Goal: Task Accomplishment & Management: Use online tool/utility

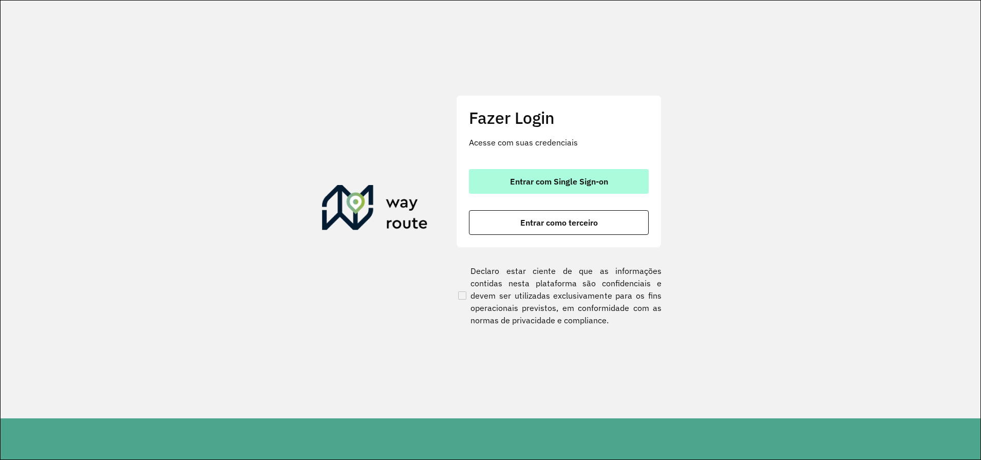
click at [561, 182] on span "Entrar com Single Sign-on" at bounding box center [559, 181] width 98 height 8
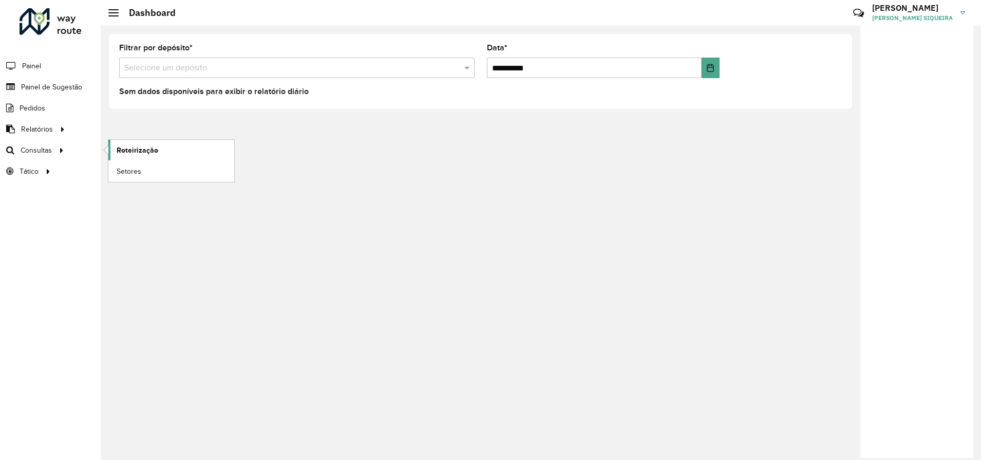
click at [136, 152] on span "Roteirização" at bounding box center [138, 150] width 42 height 11
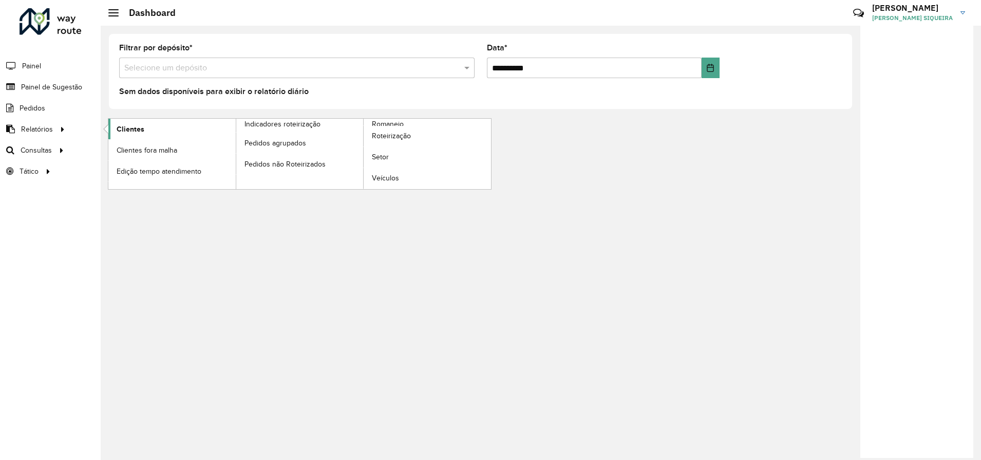
click at [134, 127] on span "Clientes" at bounding box center [131, 129] width 28 height 11
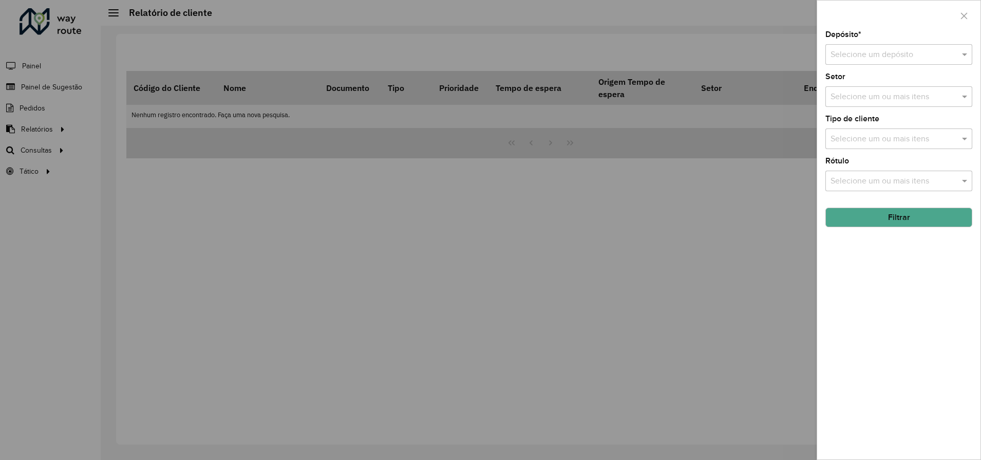
click at [888, 54] on input "text" at bounding box center [889, 55] width 116 height 12
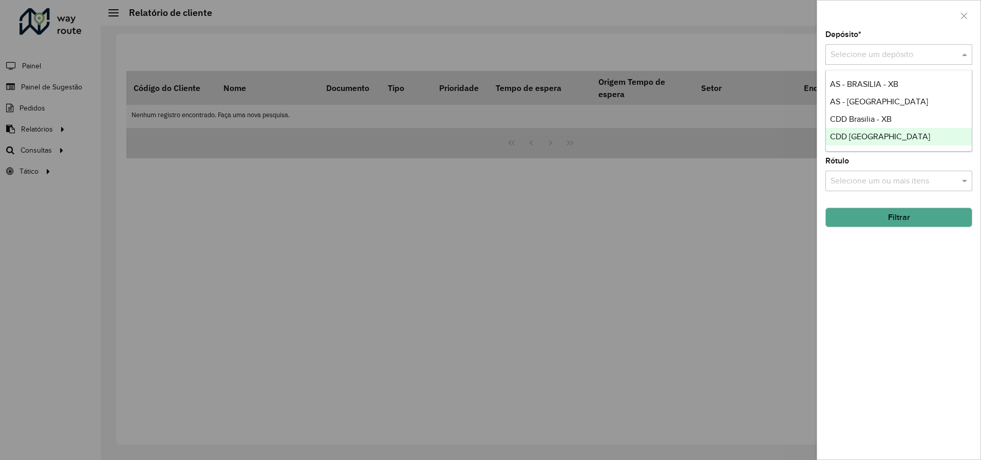
click at [866, 133] on span "CDD [GEOGRAPHIC_DATA]" at bounding box center [880, 136] width 100 height 9
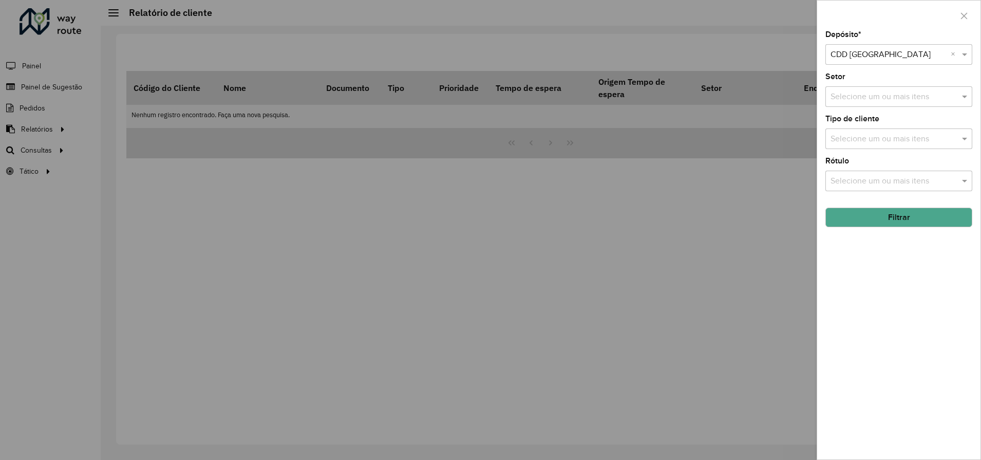
click at [900, 137] on input "text" at bounding box center [894, 139] width 132 height 12
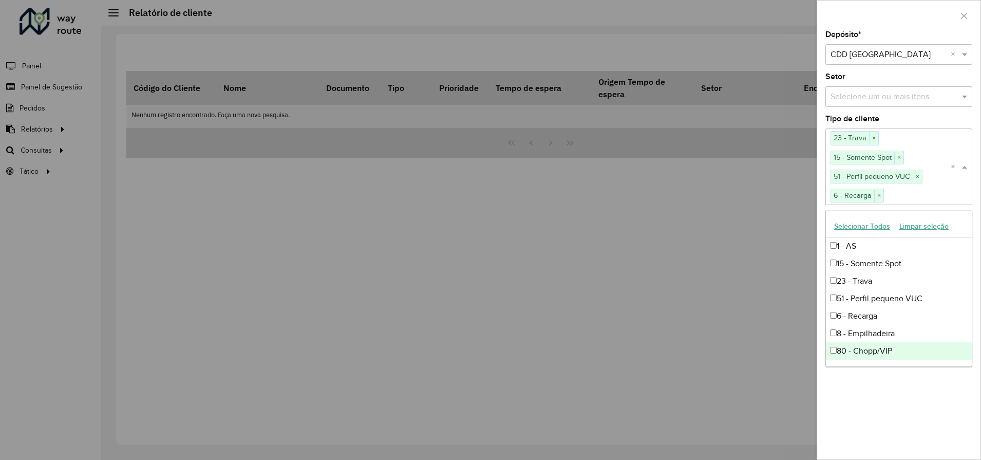
click at [837, 349] on div "80 - Chopp/VIP" at bounding box center [899, 350] width 146 height 17
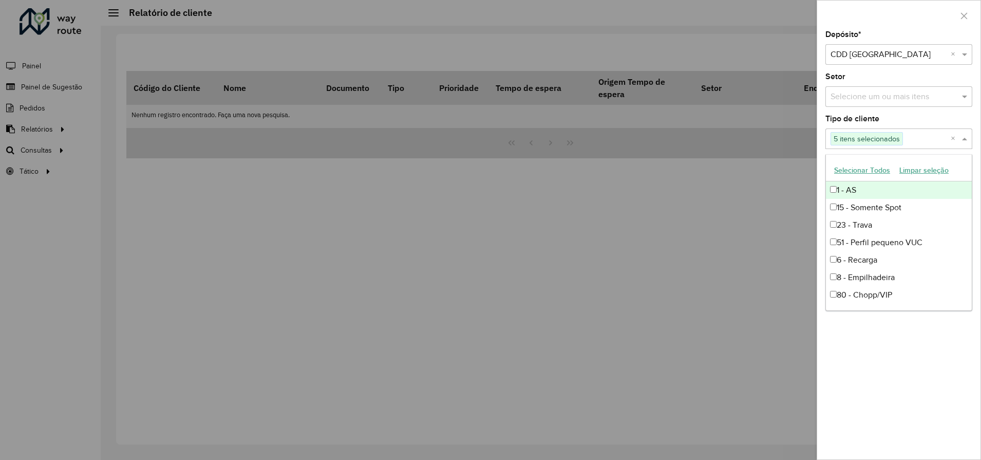
click at [874, 172] on button "Selecionar Todos" at bounding box center [862, 170] width 65 height 16
click at [924, 171] on button "Limpar seleção" at bounding box center [924, 170] width 59 height 16
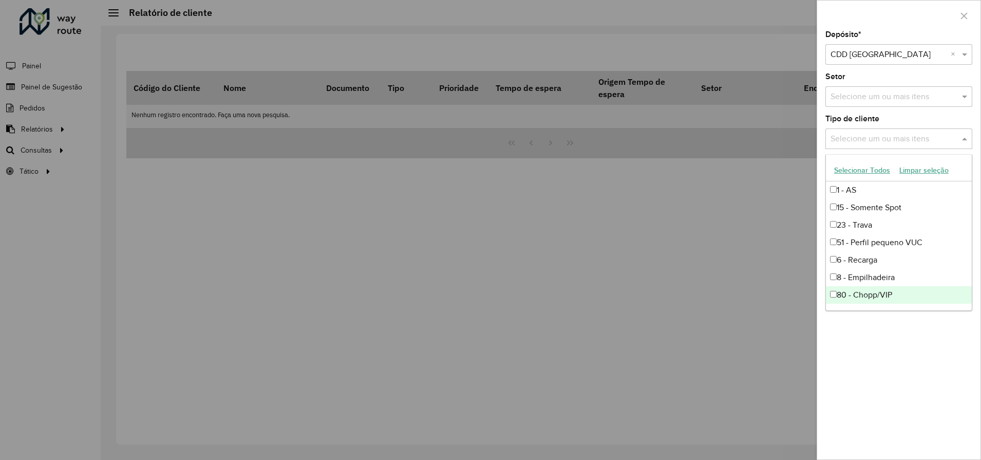
click at [919, 356] on div "Depósito * Selecione um depósito × CDD Rondonópolis × Setor Selecione um ou mai…" at bounding box center [899, 245] width 163 height 429
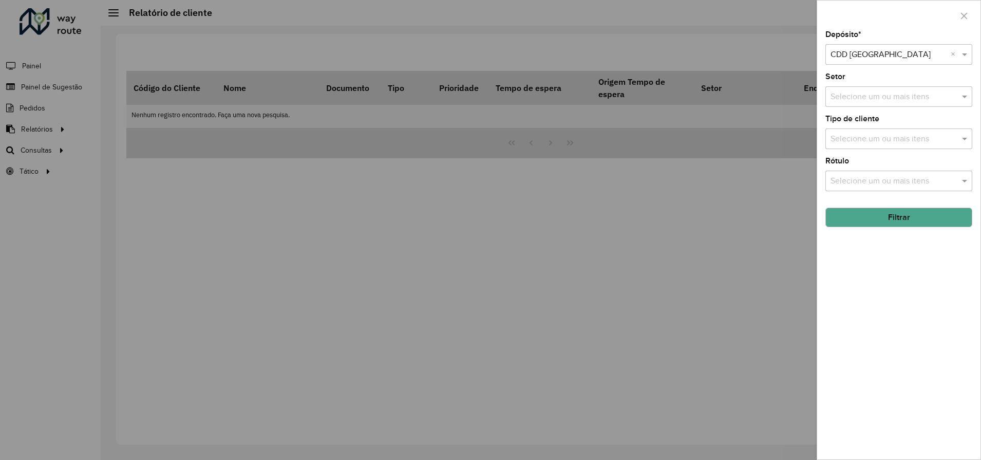
click at [900, 215] on button "Filtrar" at bounding box center [899, 218] width 147 height 20
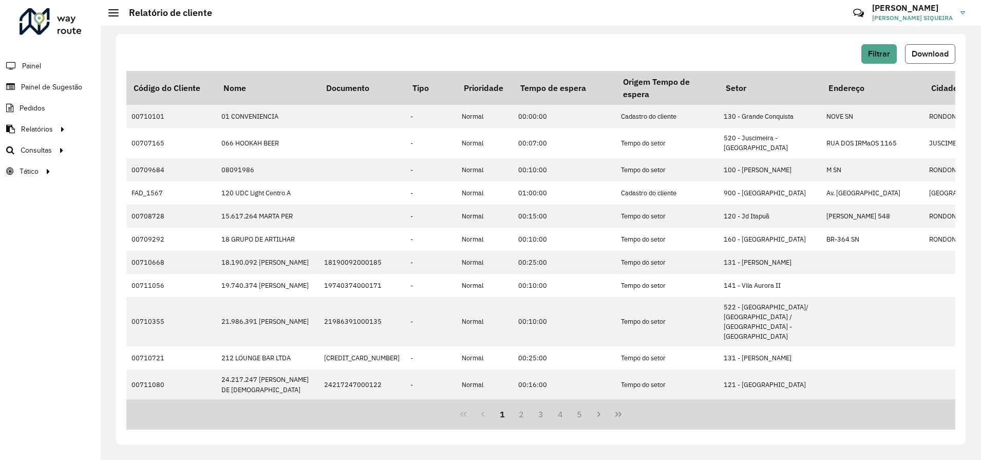
click at [928, 54] on span "Download" at bounding box center [930, 53] width 37 height 9
click at [972, 32] on div "Filtrar Download Código do Cliente Nome Documento Tipo Prioridade Tempo de espe…" at bounding box center [541, 243] width 881 height 434
click at [869, 56] on span "Filtrar" at bounding box center [879, 53] width 22 height 9
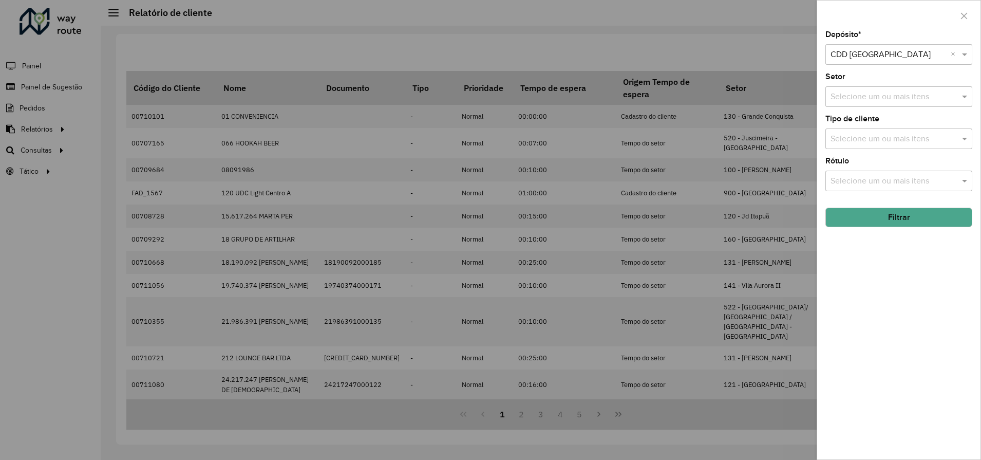
click at [879, 140] on input "text" at bounding box center [894, 139] width 132 height 12
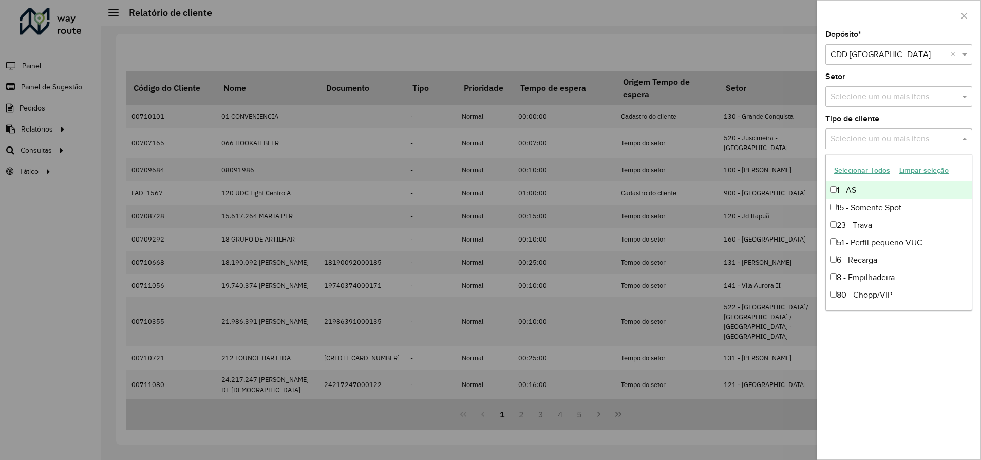
click at [879, 140] on input "text" at bounding box center [894, 139] width 132 height 12
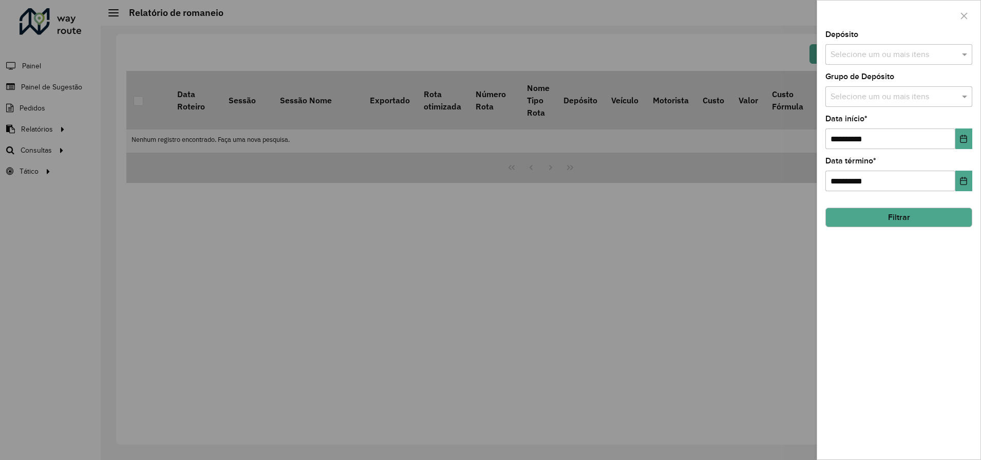
click at [895, 57] on input "text" at bounding box center [894, 55] width 132 height 12
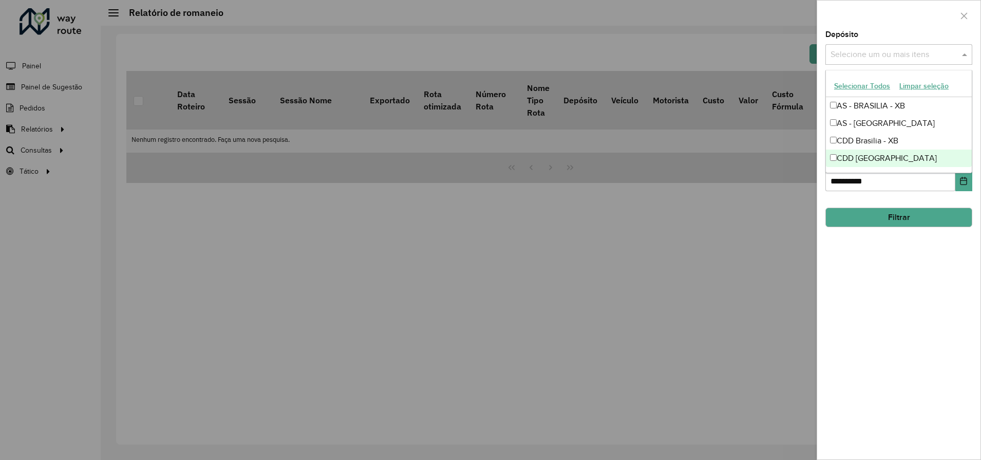
click at [862, 160] on div "CDD [GEOGRAPHIC_DATA]" at bounding box center [899, 158] width 146 height 17
click at [885, 263] on div "**********" at bounding box center [899, 245] width 163 height 429
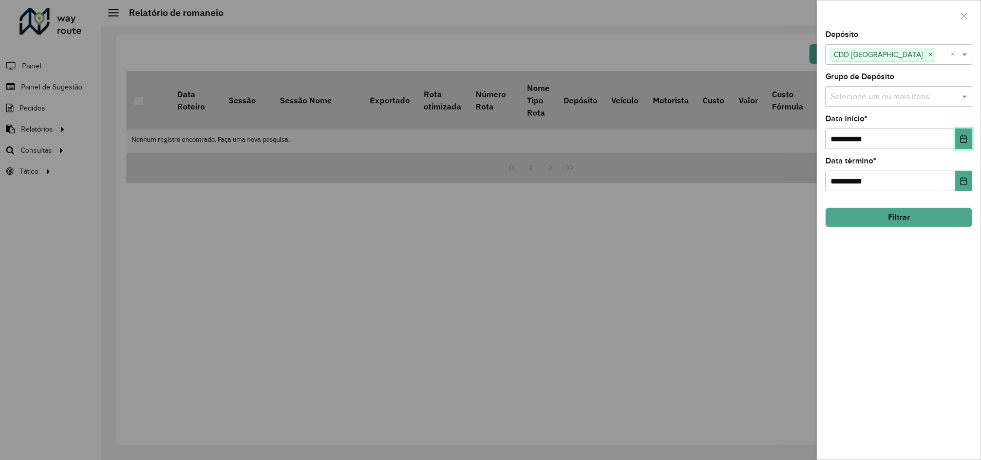
click at [963, 137] on icon "Choose Date" at bounding box center [964, 139] width 7 height 8
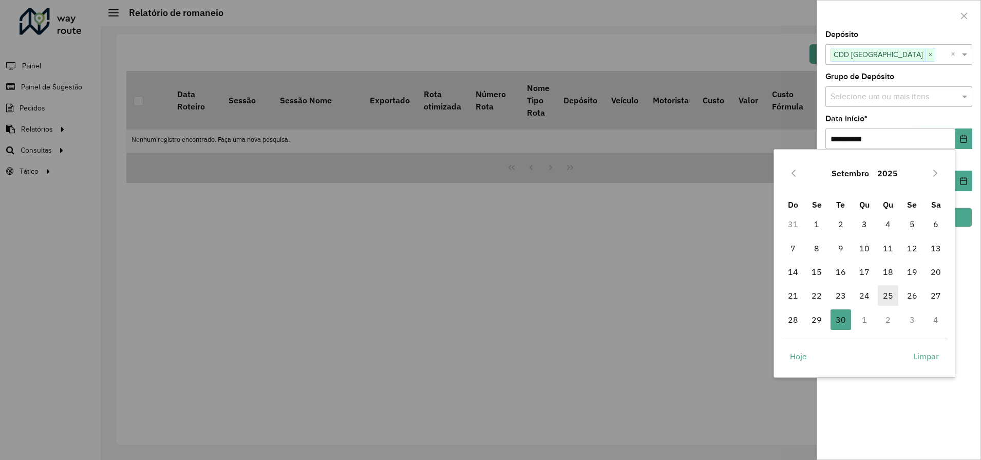
click at [888, 297] on span "25" at bounding box center [888, 295] width 21 height 21
type input "**********"
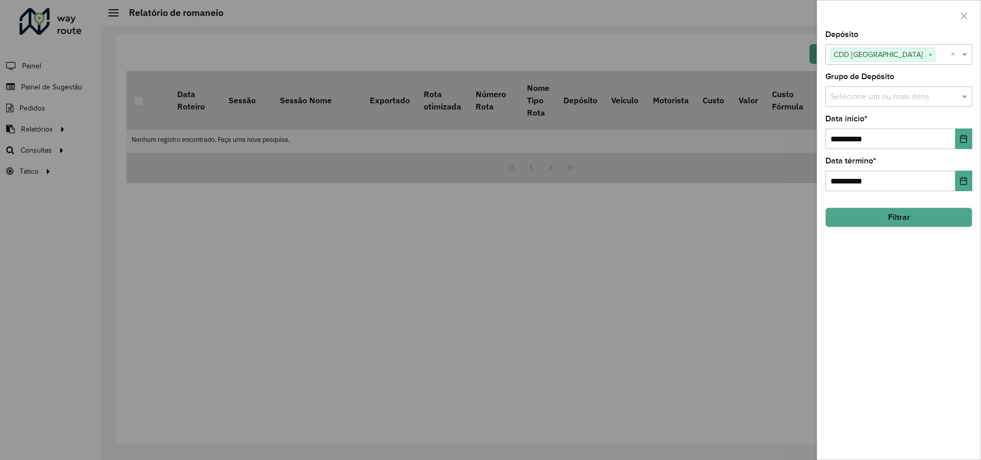
click at [903, 213] on button "Filtrar" at bounding box center [899, 218] width 147 height 20
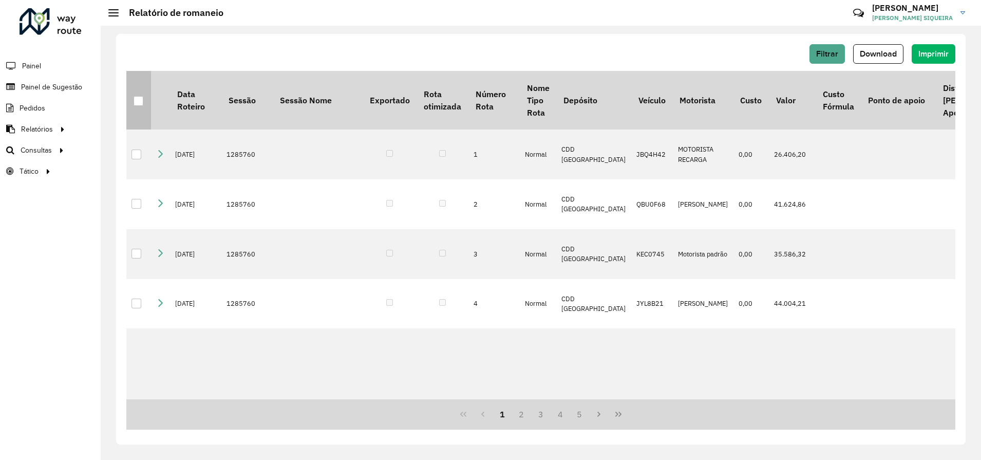
click at [143, 99] on div at bounding box center [139, 101] width 10 height 10
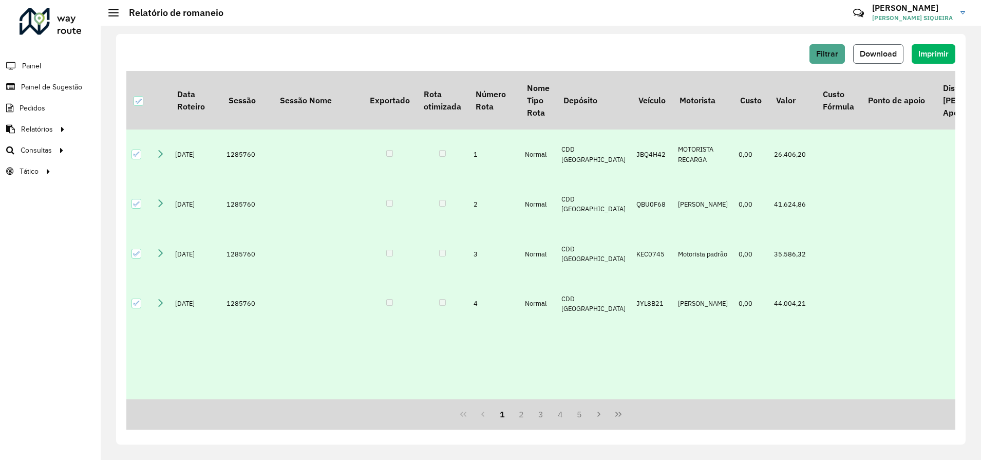
click at [870, 54] on span "Download" at bounding box center [878, 53] width 37 height 9
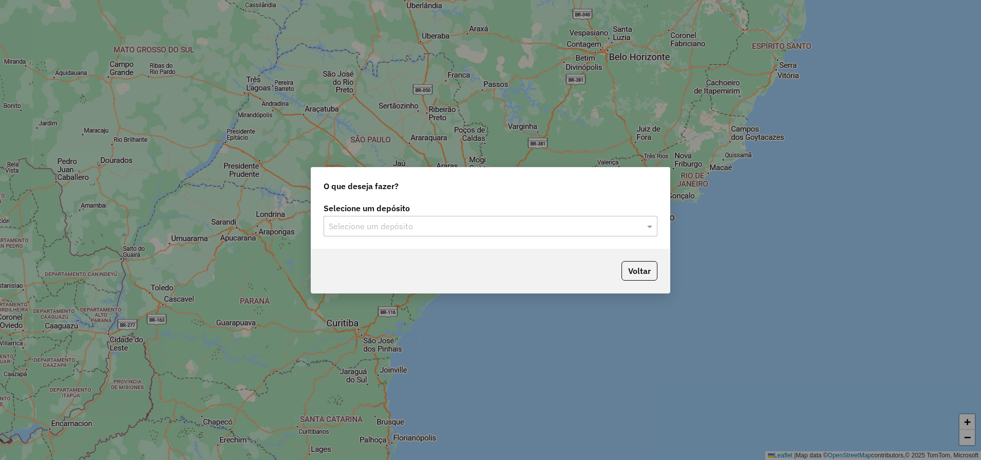
click at [477, 225] on input "text" at bounding box center [480, 226] width 303 height 12
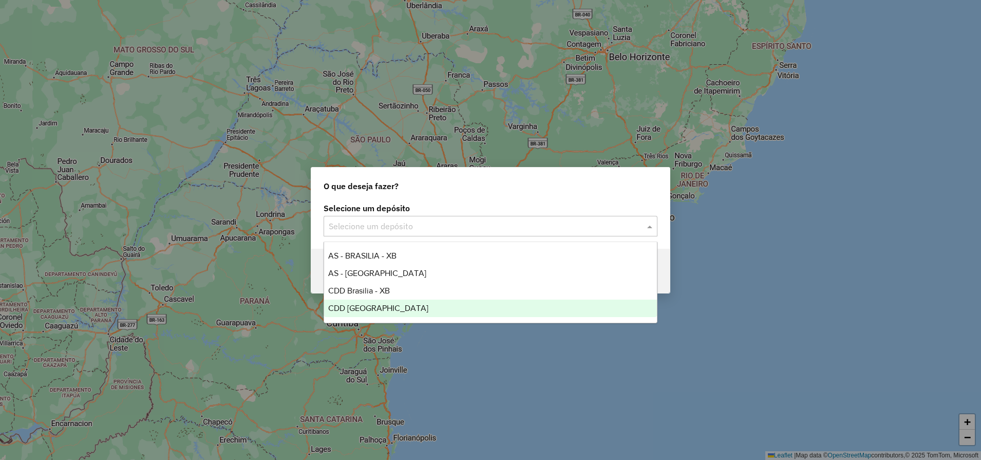
click at [388, 301] on div "CDD [GEOGRAPHIC_DATA]" at bounding box center [490, 308] width 333 height 17
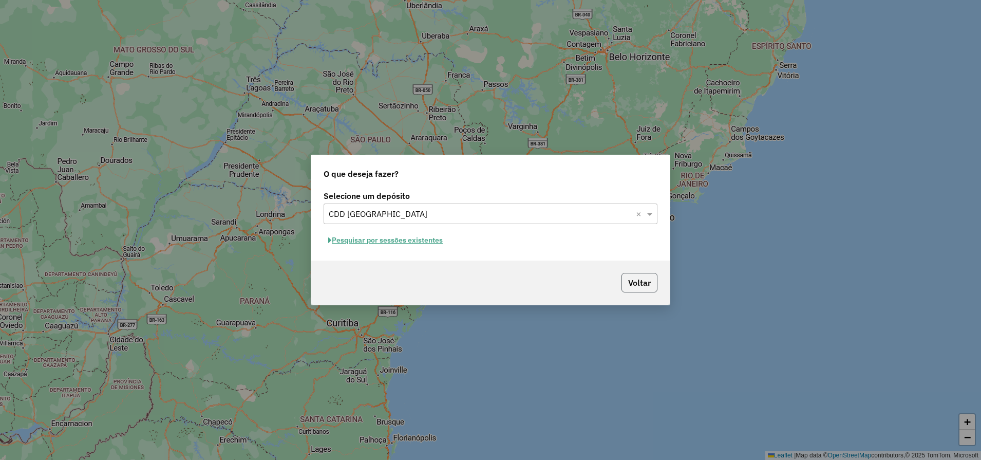
click at [642, 288] on button "Voltar" at bounding box center [640, 283] width 36 height 20
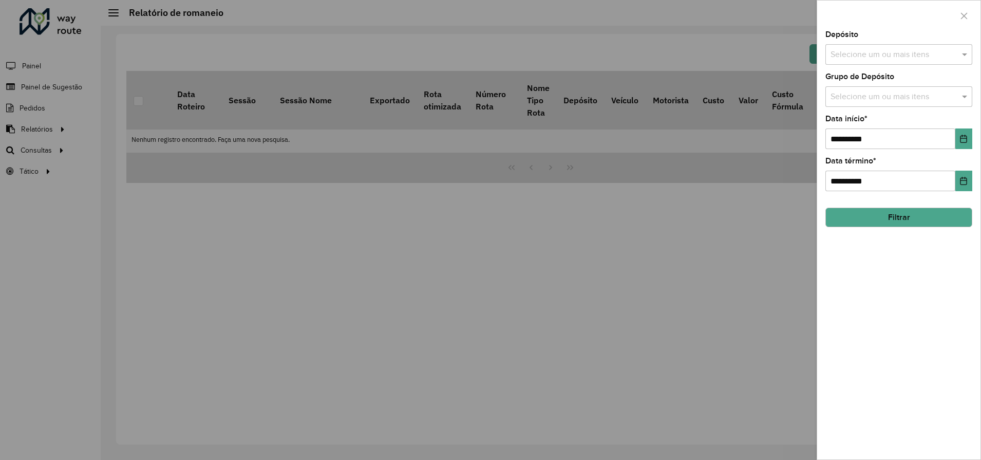
drag, startPoint x: 642, startPoint y: 288, endPoint x: 448, endPoint y: 294, distance: 194.3
click at [448, 294] on body "**********" at bounding box center [490, 230] width 981 height 460
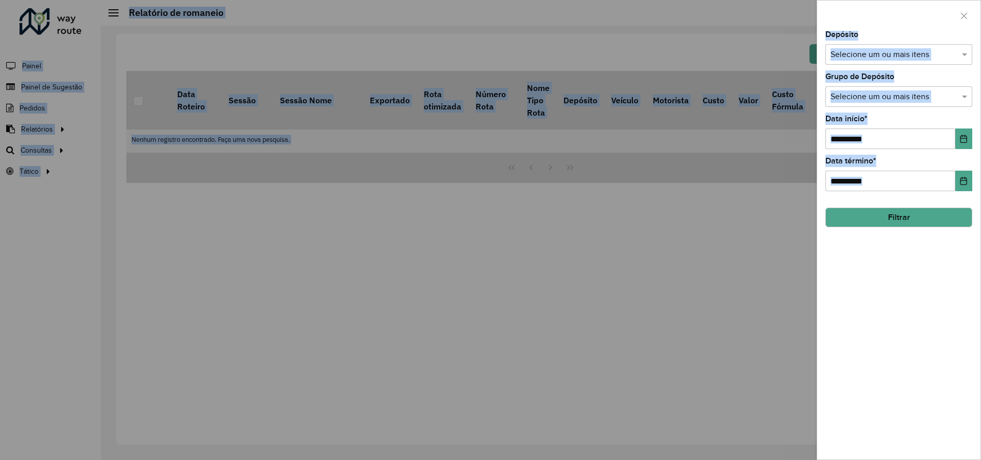
click at [39, 132] on div at bounding box center [490, 230] width 981 height 460
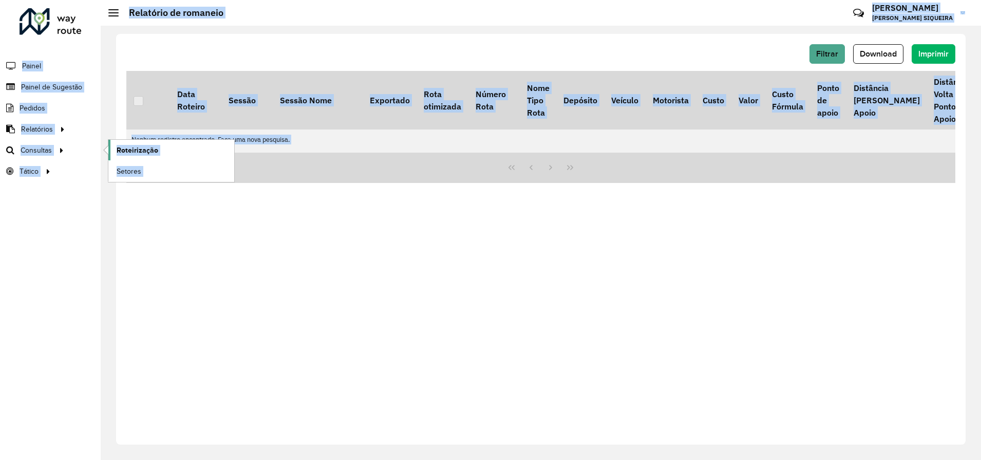
click at [145, 151] on span "Roteirização" at bounding box center [138, 150] width 42 height 11
click at [354, 141] on td "Nenhum registro encontrado. Faça uma nova pesquisa." at bounding box center [616, 139] width 981 height 20
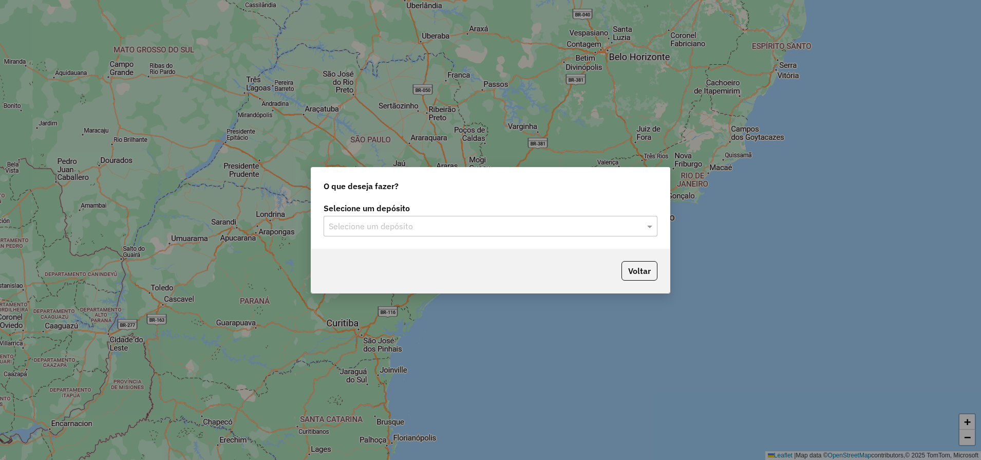
click at [475, 218] on div "Selecione um depósito" at bounding box center [491, 226] width 334 height 21
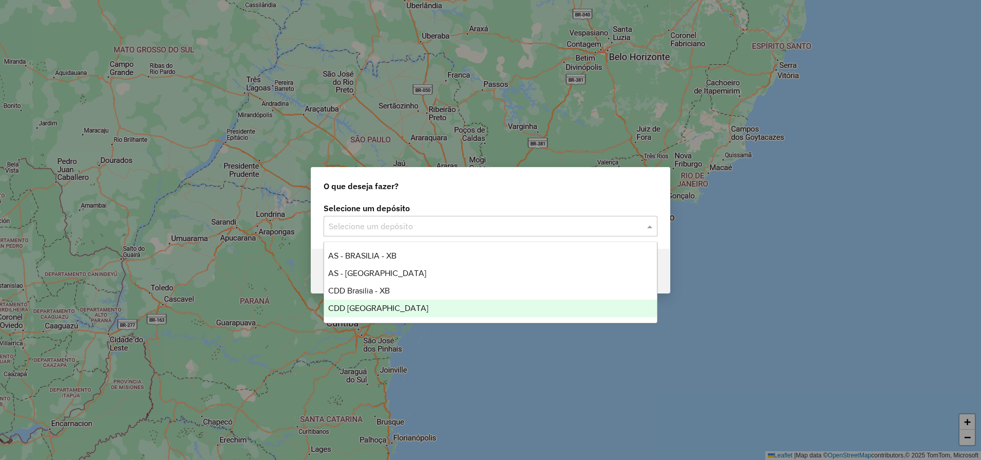
click at [357, 314] on div "CDD [GEOGRAPHIC_DATA]" at bounding box center [490, 308] width 333 height 17
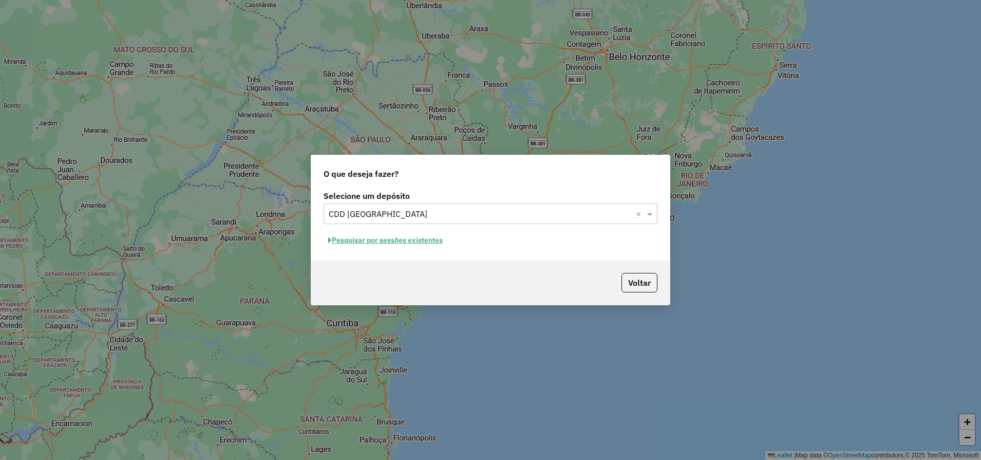
click at [396, 242] on button "Pesquisar por sessões existentes" at bounding box center [386, 240] width 124 height 16
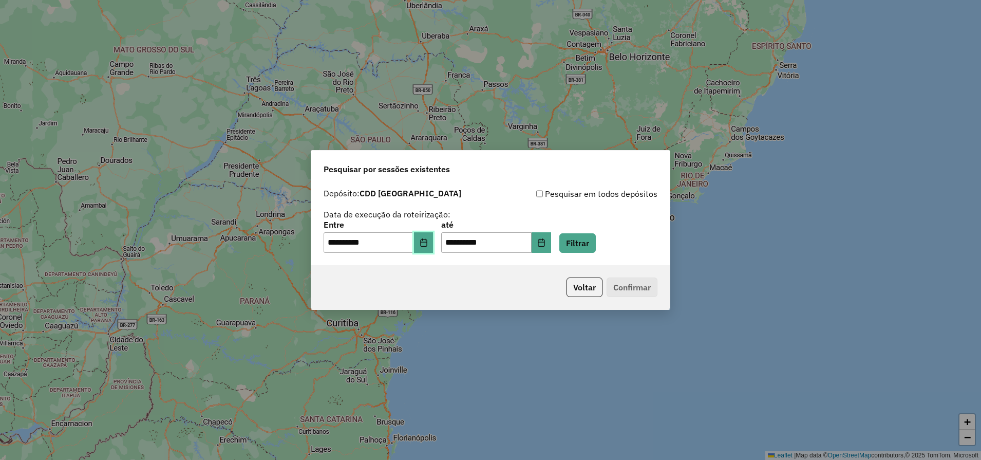
click at [434, 242] on button "Choose Date" at bounding box center [424, 242] width 20 height 21
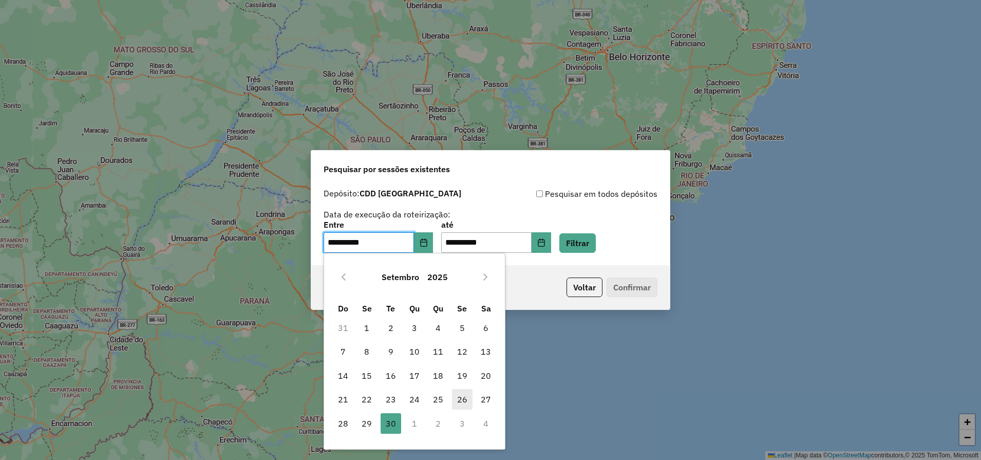
click at [466, 398] on span "26" at bounding box center [462, 399] width 21 height 21
type input "**********"
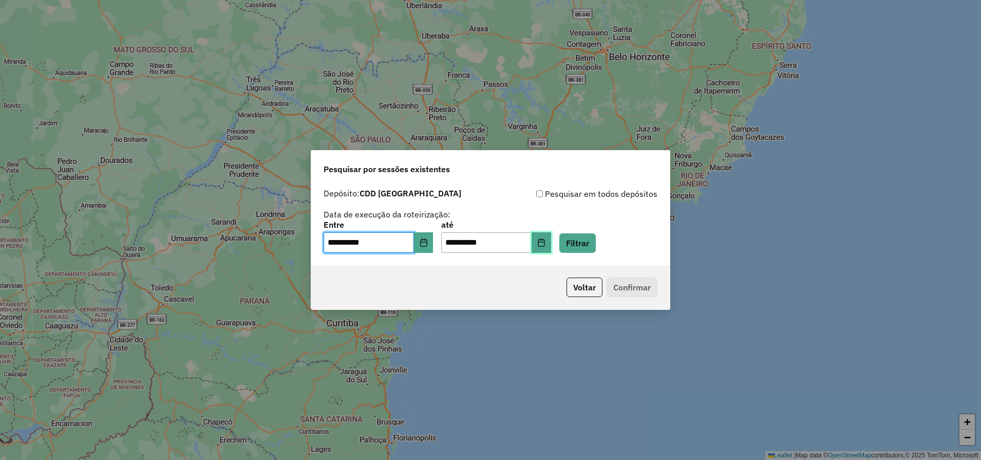
click at [551, 237] on button "Choose Date" at bounding box center [542, 242] width 20 height 21
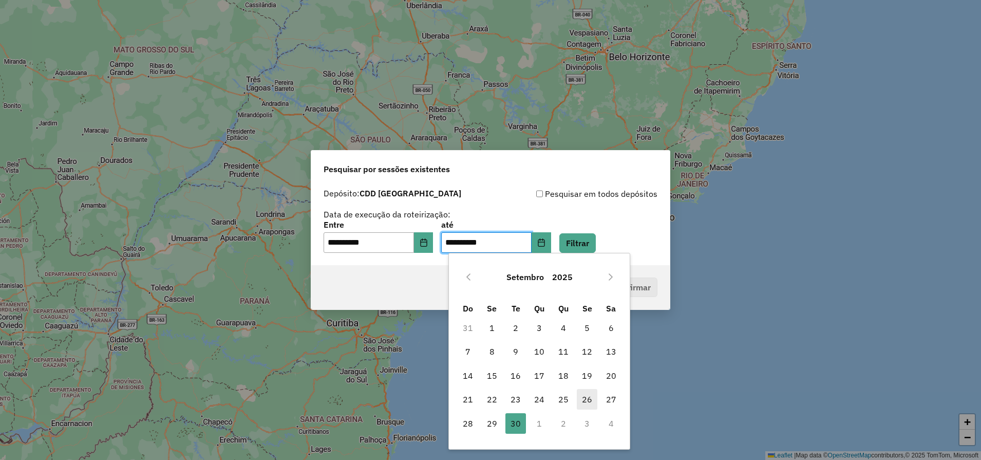
click at [591, 400] on span "26" at bounding box center [587, 399] width 21 height 21
type input "**********"
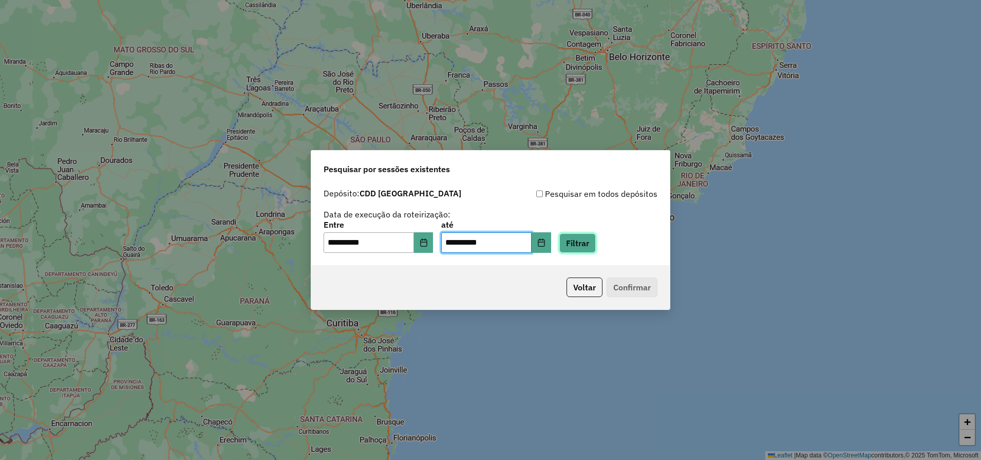
click at [591, 250] on button "Filtrar" at bounding box center [578, 243] width 36 height 20
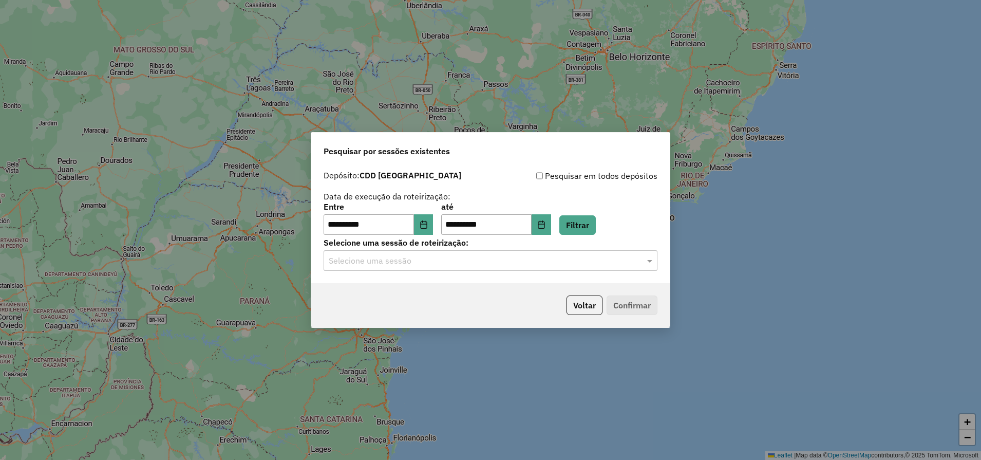
click at [391, 260] on input "text" at bounding box center [480, 261] width 303 height 12
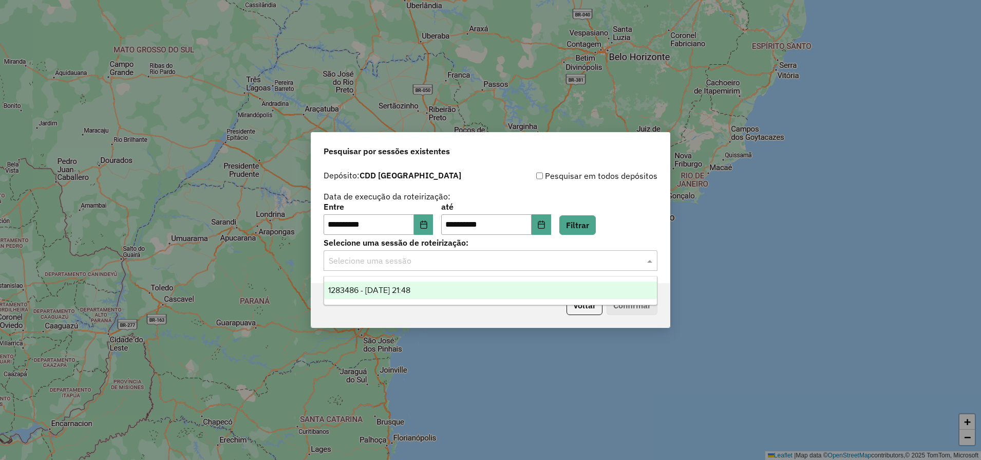
drag, startPoint x: 394, startPoint y: 287, endPoint x: 428, endPoint y: 291, distance: 34.2
click at [395, 287] on span "1283486 - 26/09/2025 21:48" at bounding box center [369, 290] width 82 height 9
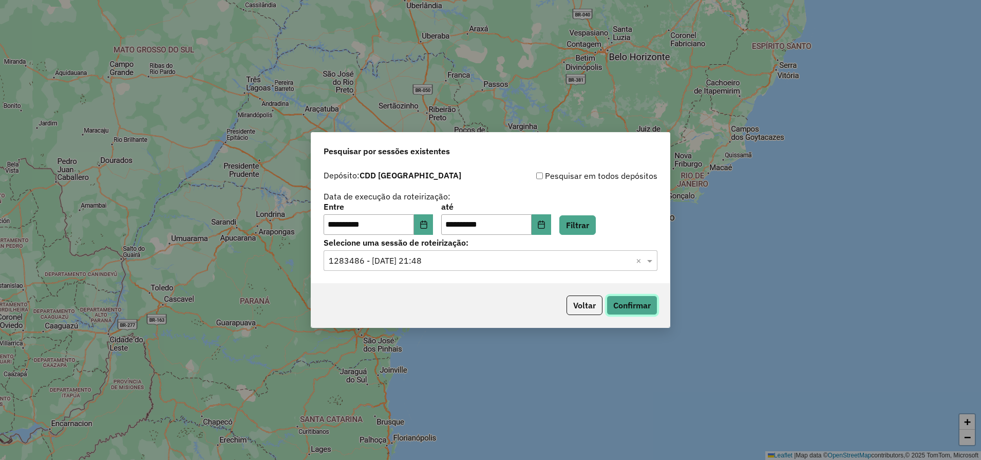
click at [618, 304] on button "Confirmar" at bounding box center [632, 305] width 51 height 20
click at [460, 225] on input "**********" at bounding box center [486, 224] width 90 height 21
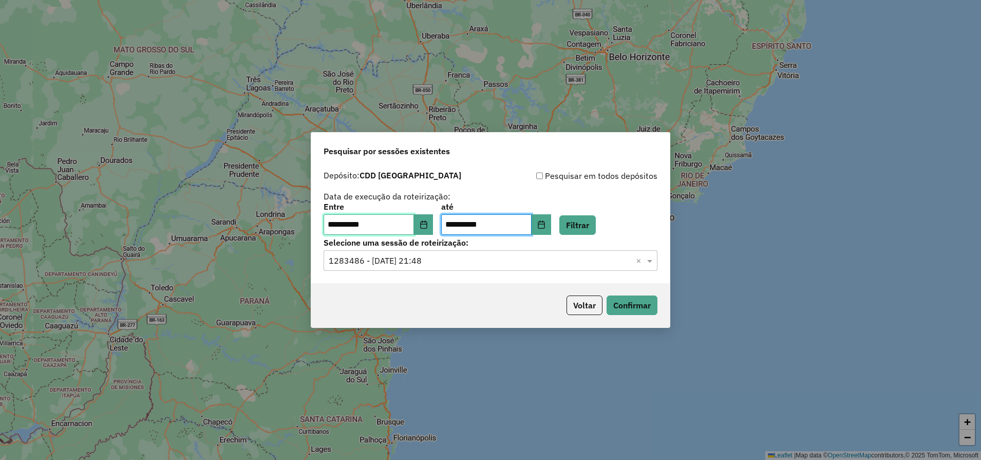
click at [338, 220] on input "**********" at bounding box center [369, 224] width 90 height 21
type input "**********"
click at [560, 215] on button "Filtrar" at bounding box center [578, 225] width 36 height 20
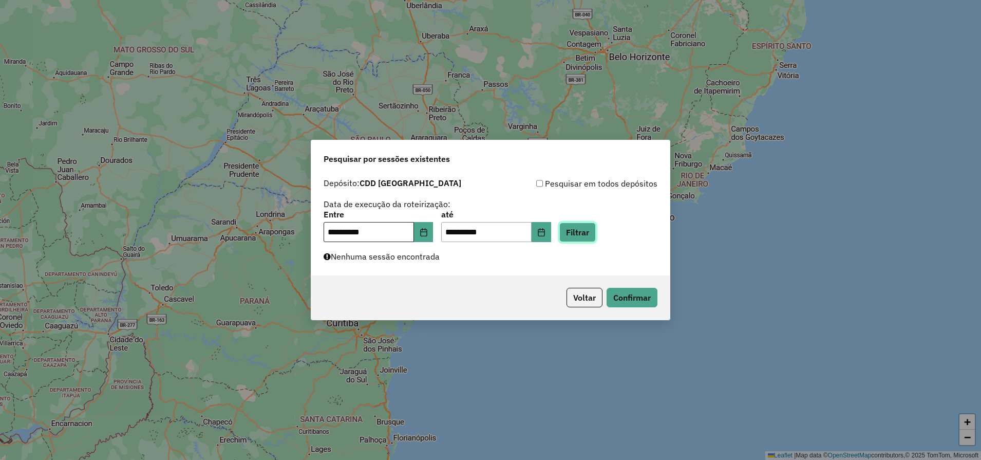
click at [560, 222] on button "Filtrar" at bounding box center [578, 232] width 36 height 20
click at [428, 233] on icon "Choose Date" at bounding box center [424, 232] width 8 height 8
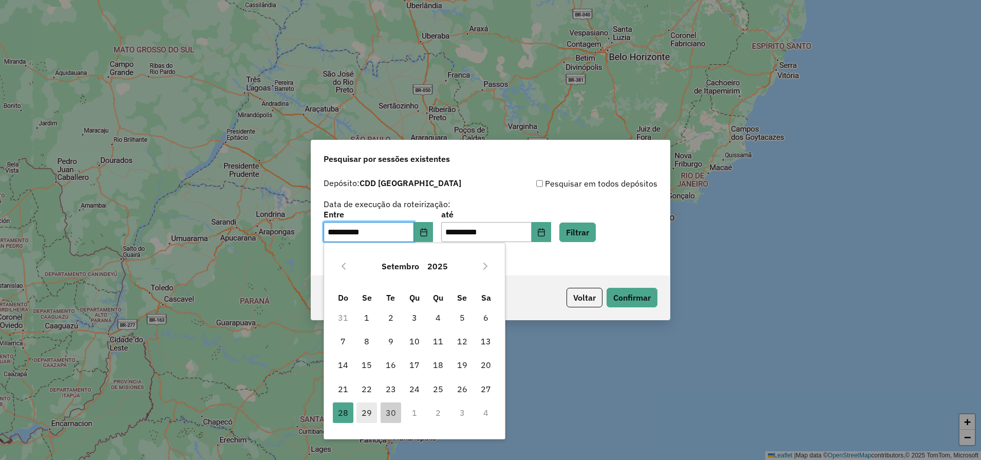
click at [369, 414] on span "29" at bounding box center [367, 412] width 21 height 21
type input "**********"
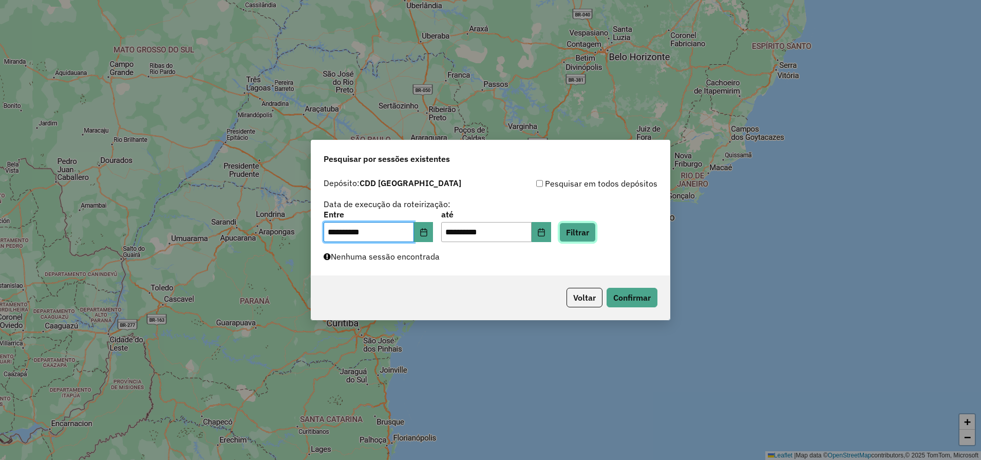
click at [596, 227] on button "Filtrar" at bounding box center [578, 232] width 36 height 20
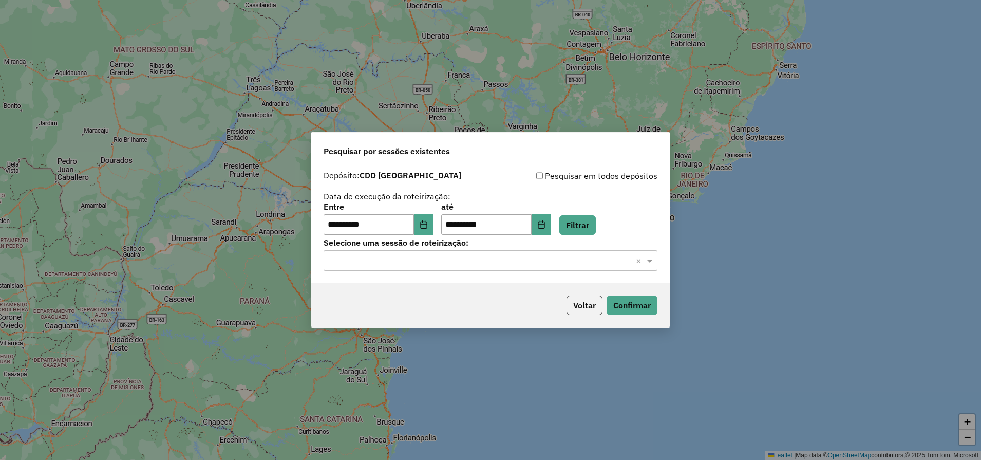
click at [392, 261] on input "text" at bounding box center [480, 261] width 303 height 12
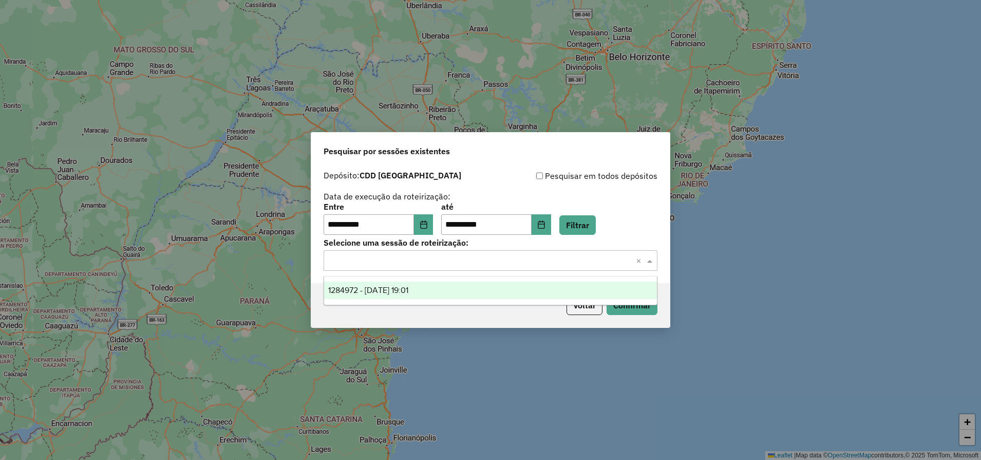
click at [386, 290] on span "1284972 - 29/09/2025 19:01" at bounding box center [368, 290] width 80 height 9
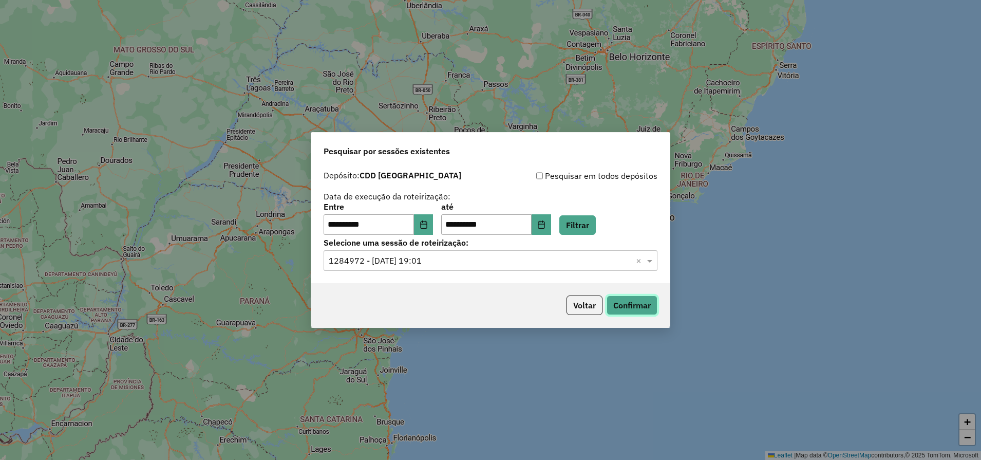
click at [631, 307] on button "Confirmar" at bounding box center [632, 305] width 51 height 20
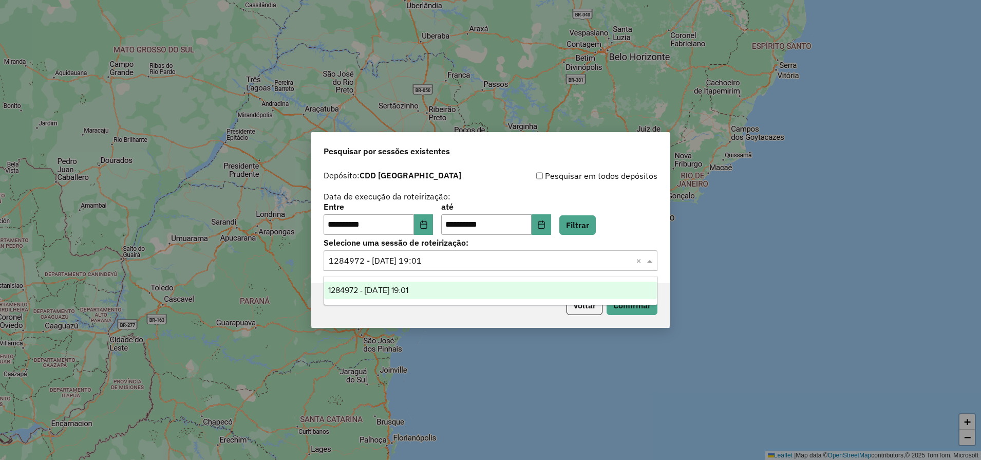
click at [554, 255] on input "text" at bounding box center [480, 261] width 303 height 12
click at [631, 310] on button "Confirmar" at bounding box center [632, 305] width 51 height 20
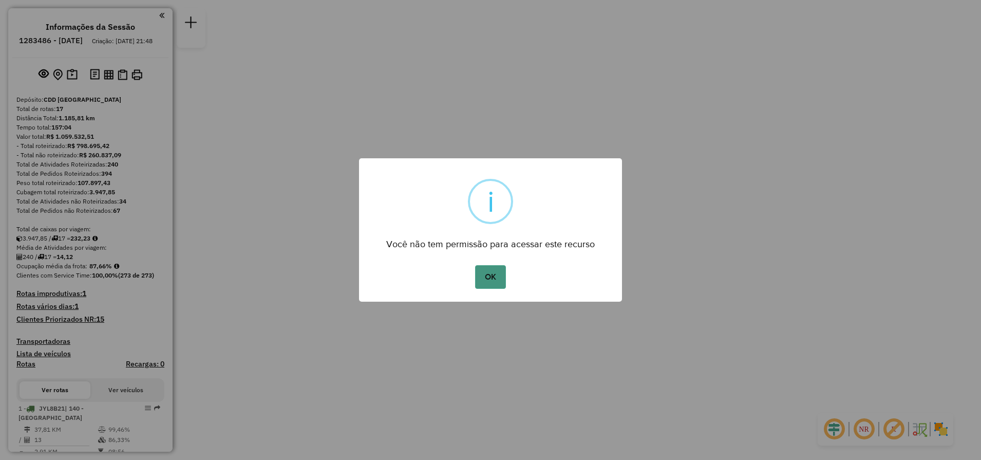
click at [492, 274] on button "OK" at bounding box center [490, 277] width 30 height 24
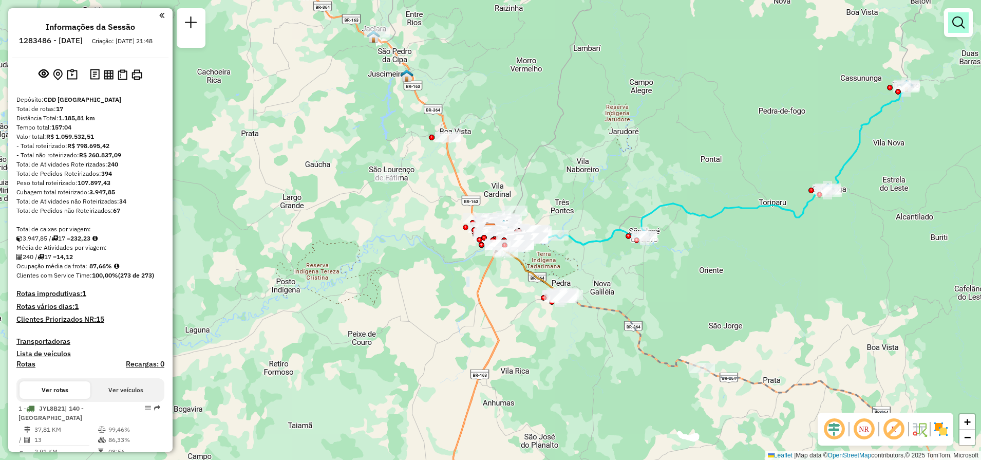
click at [963, 25] on em at bounding box center [959, 22] width 12 height 12
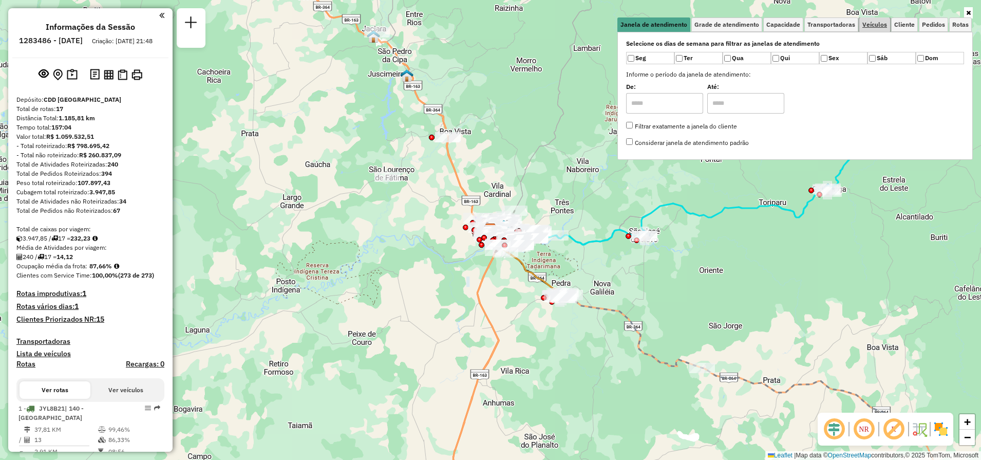
click at [872, 23] on span "Veículos" at bounding box center [875, 25] width 25 height 6
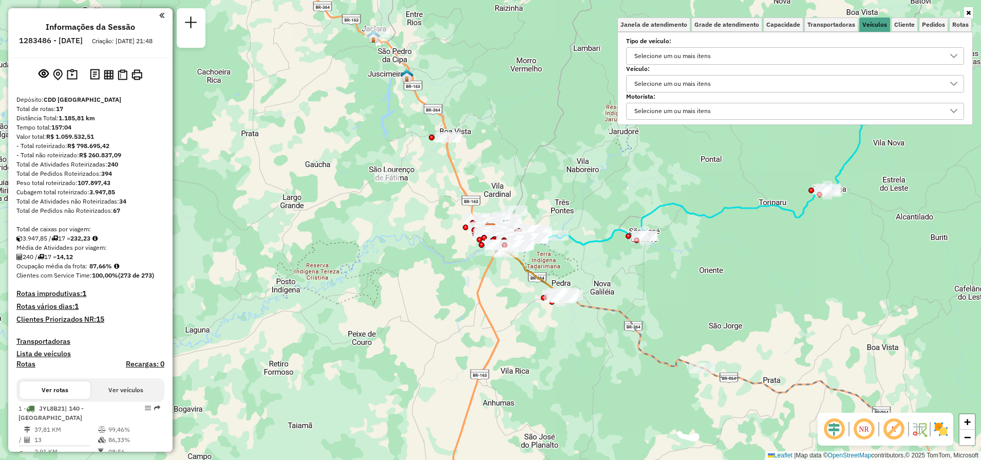
click at [715, 79] on div "Selecione um ou mais itens" at bounding box center [673, 84] width 84 height 16
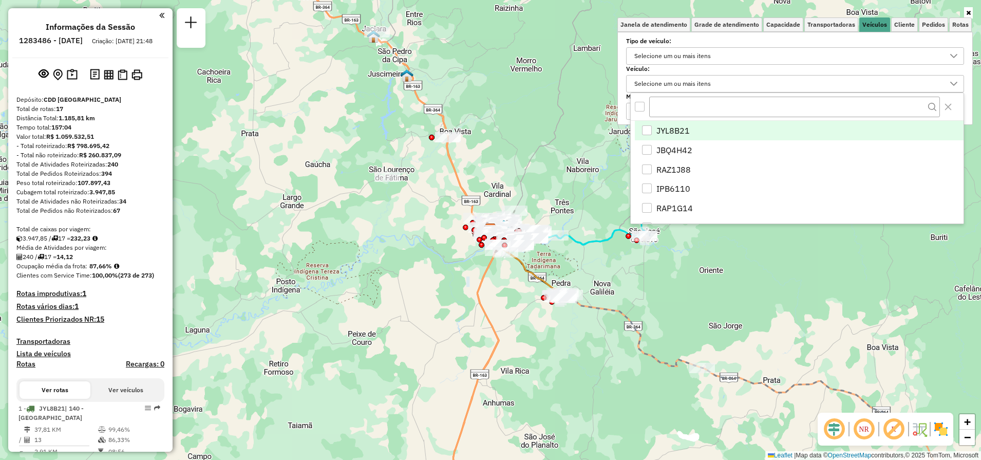
scroll to position [6, 35]
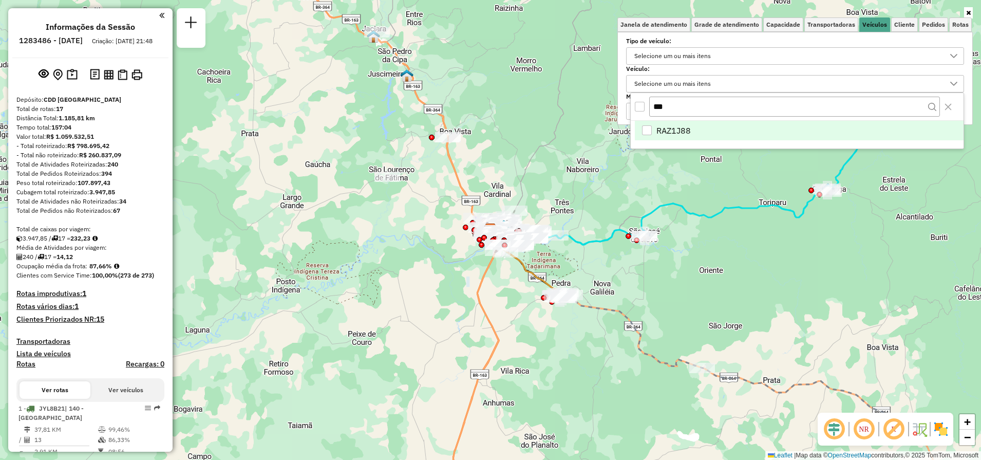
type input "***"
click at [679, 129] on span "RAZ1J88" at bounding box center [674, 130] width 34 height 12
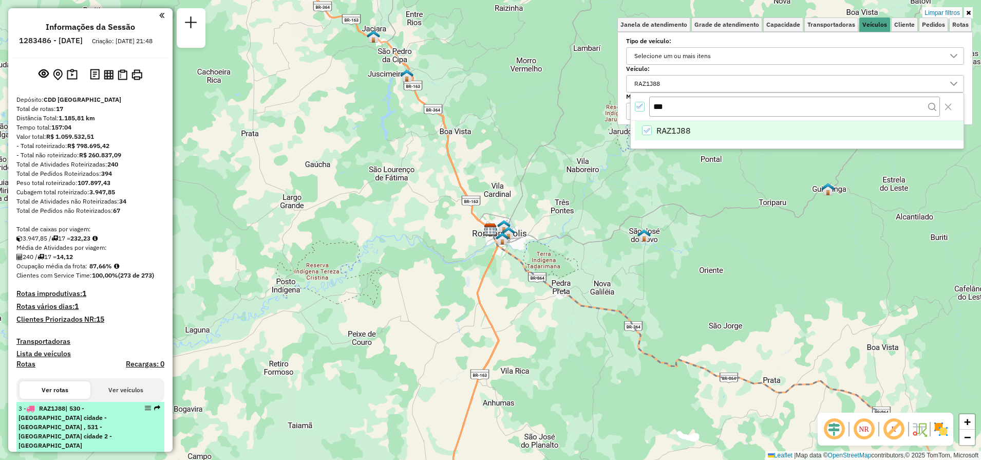
click at [99, 421] on span "| 530 - Alto Garças cidade - PA , 531 - Alto Garças cidade 2 - PA" at bounding box center [65, 426] width 94 height 45
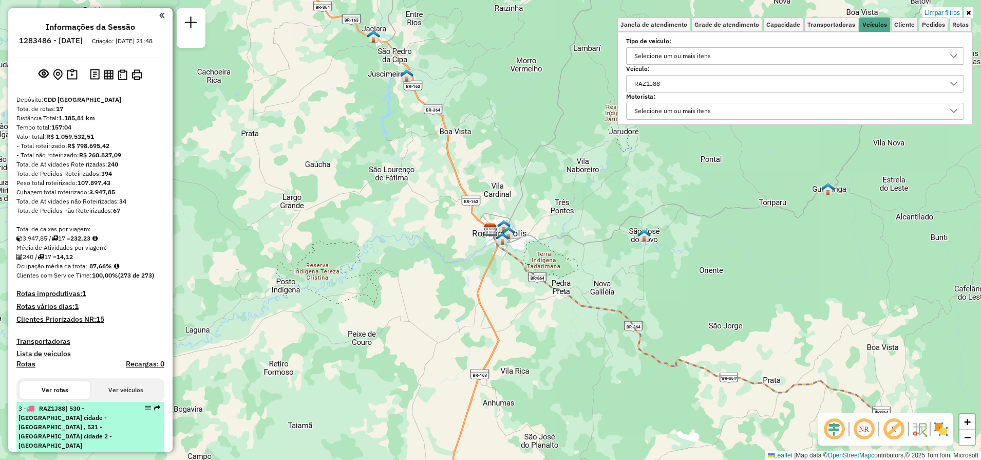
select select "**********"
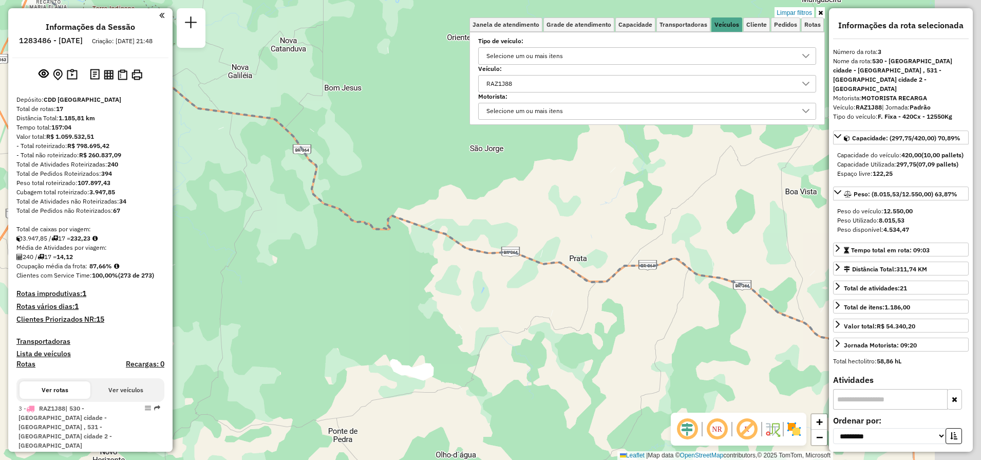
drag, startPoint x: 384, startPoint y: 195, endPoint x: 315, endPoint y: 113, distance: 107.6
click at [312, 109] on div "Limpar filtros Janela de atendimento Grade de atendimento Capacidade Transporta…" at bounding box center [490, 230] width 981 height 460
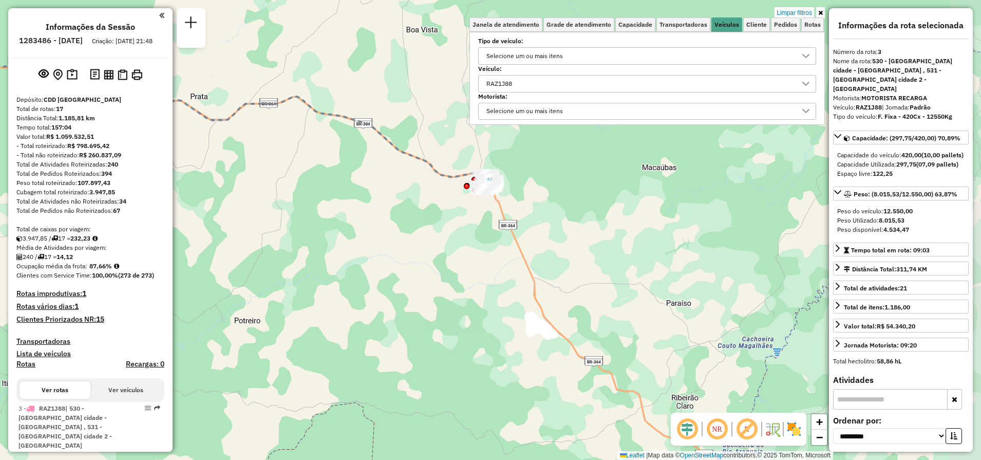
drag, startPoint x: 544, startPoint y: 286, endPoint x: 396, endPoint y: 196, distance: 172.9
click at [300, 194] on div "Limpar filtros Janela de atendimento Grade de atendimento Capacidade Transporta…" at bounding box center [490, 230] width 981 height 460
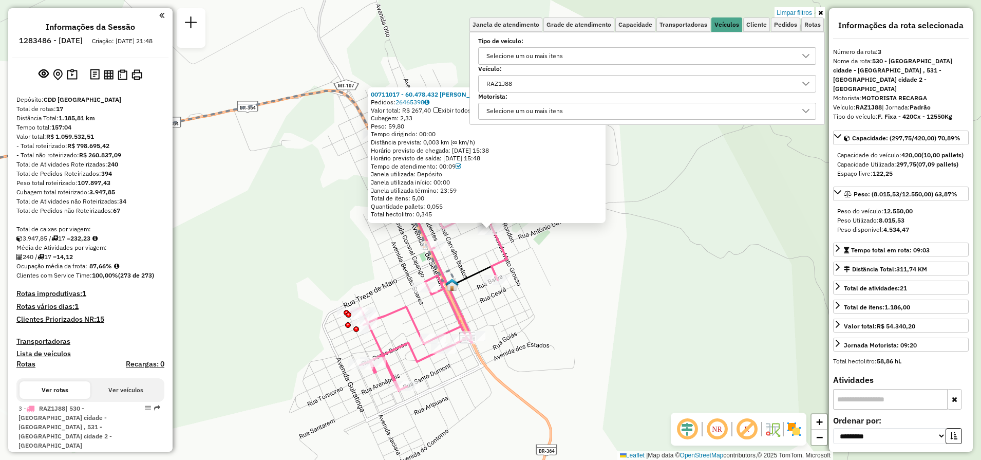
scroll to position [206, 0]
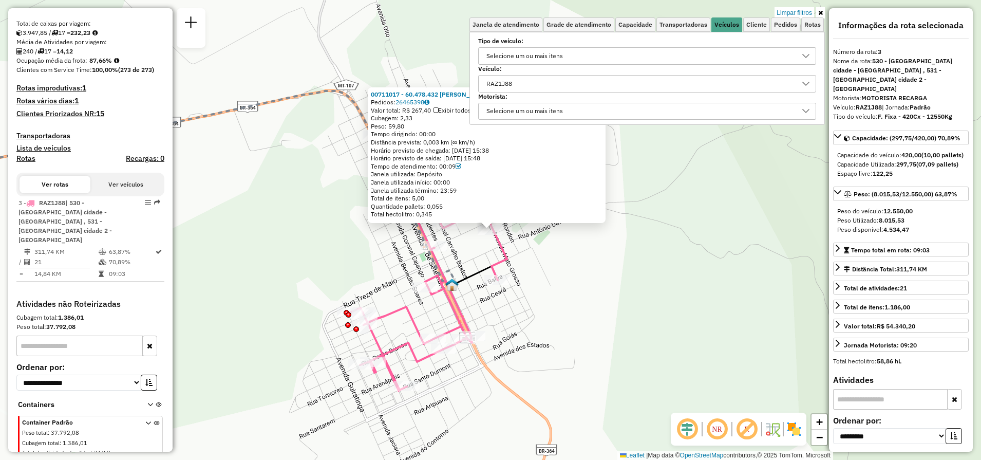
click at [457, 141] on div "Distância prevista: 0,003 km (∞ km/h)" at bounding box center [487, 142] width 232 height 8
click at [820, 11] on icon at bounding box center [821, 13] width 5 height 6
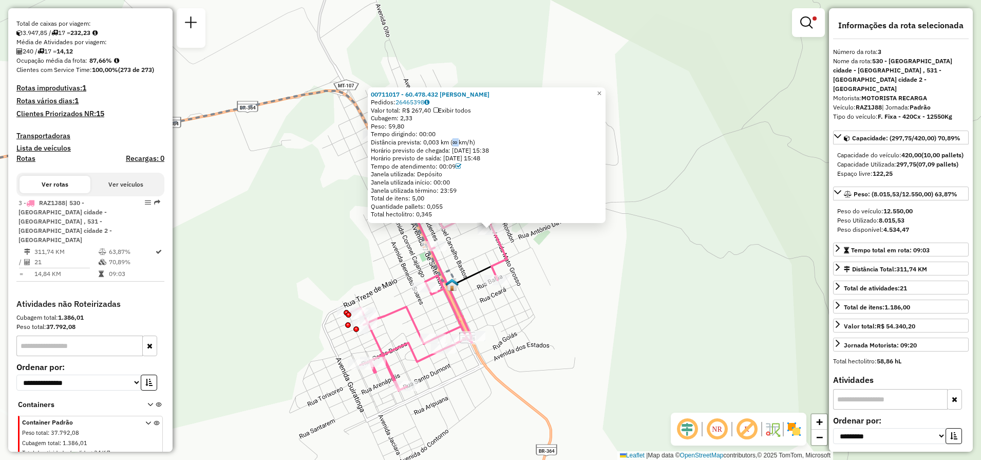
click at [460, 140] on div "Distância prevista: 0,003 km (∞ km/h)" at bounding box center [487, 142] width 232 height 8
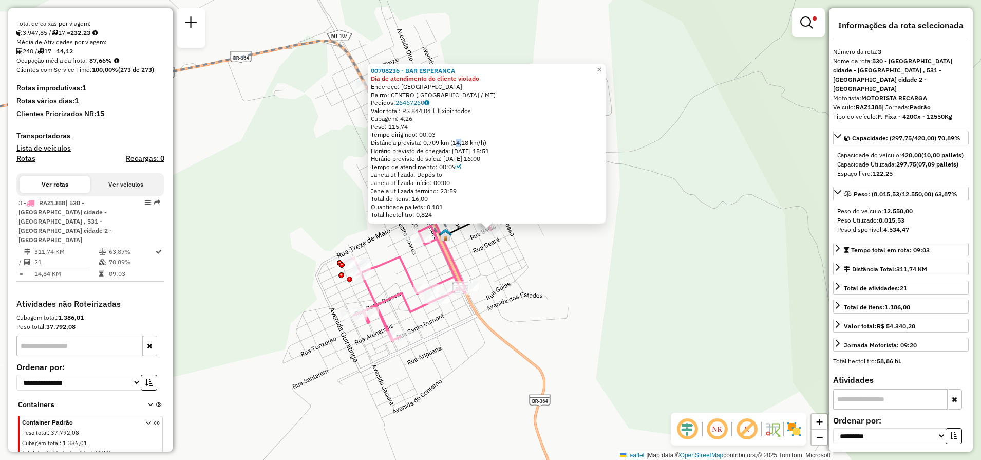
click at [468, 142] on div "Distância prevista: 0,709 km (14,18 km/h)" at bounding box center [487, 143] width 232 height 8
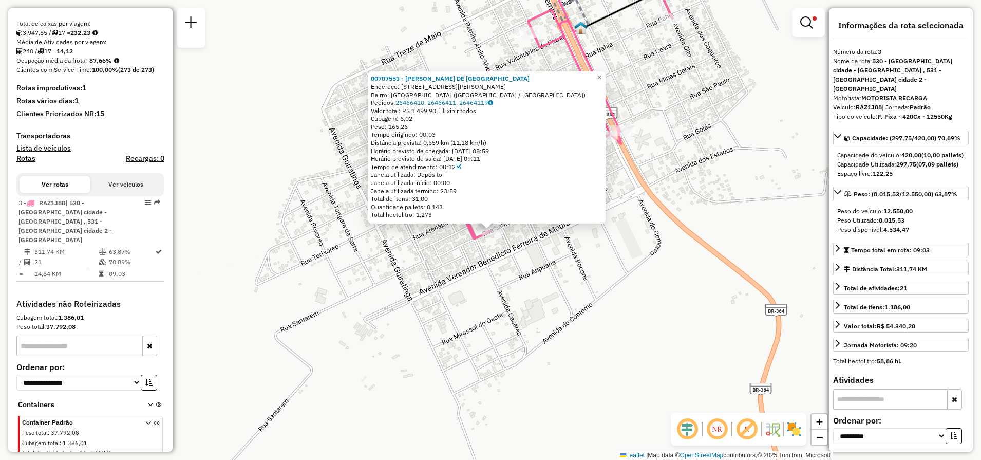
click at [414, 278] on div "00707553 - ZAIRA W. DE LIMA Endereço: AV CORONEL CAJANGO 286 Bairro: NOVO HORIZ…" at bounding box center [490, 230] width 981 height 460
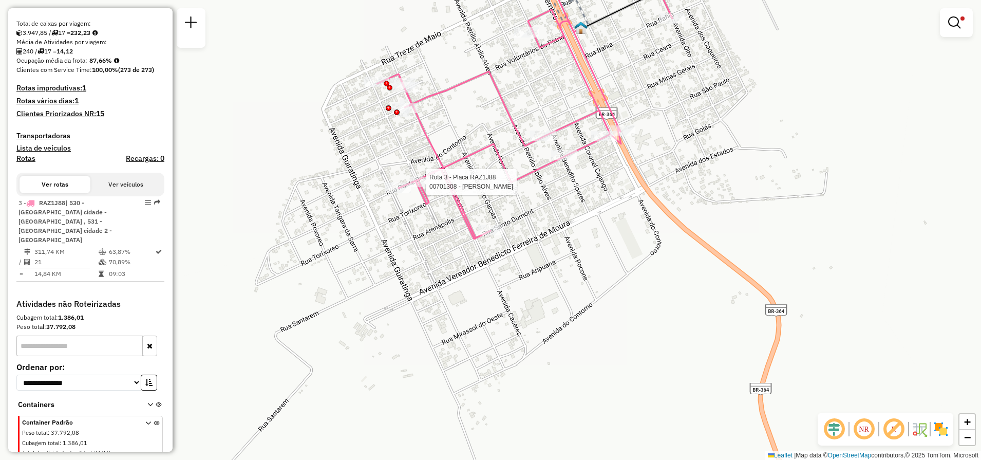
click at [424, 187] on div at bounding box center [423, 182] width 26 height 10
select select "**********"
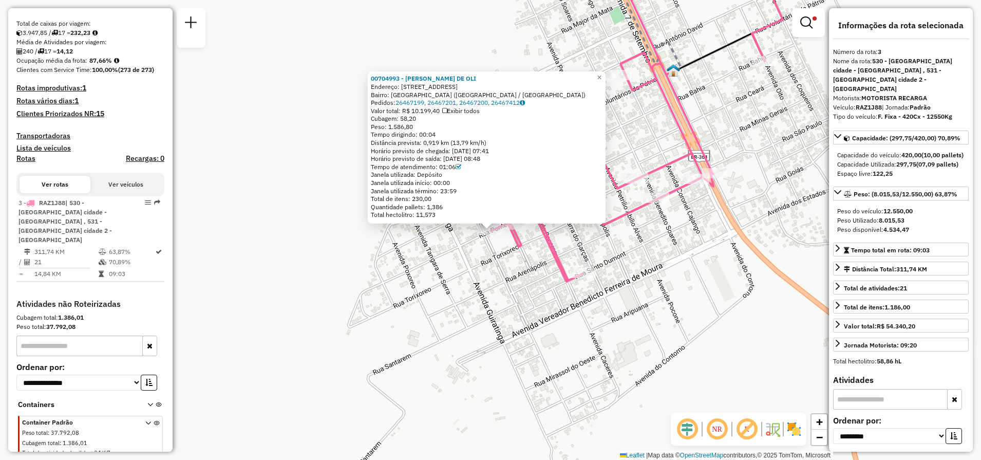
click at [463, 265] on div "00704993 - ALTENI BORGES DE OLI Endereço: R PONTE BRANCA 105 Bairro: NOVO HORIZ…" at bounding box center [490, 230] width 981 height 460
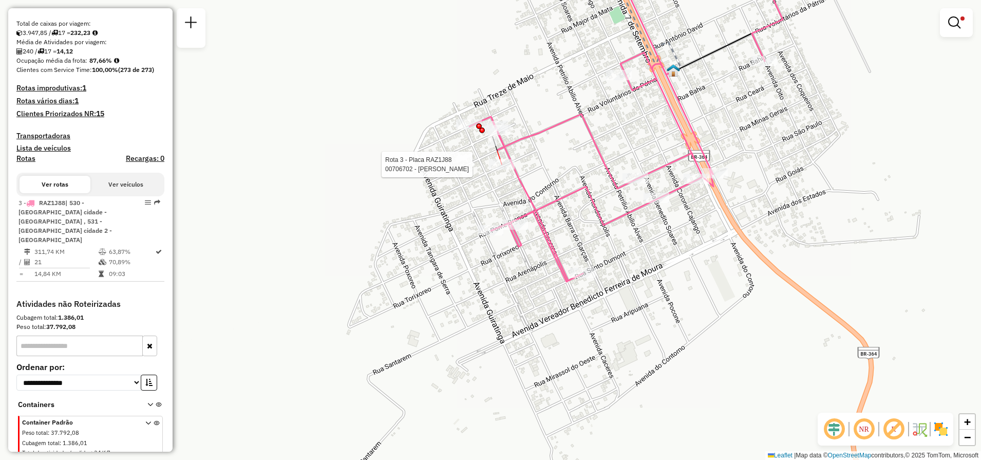
select select "**********"
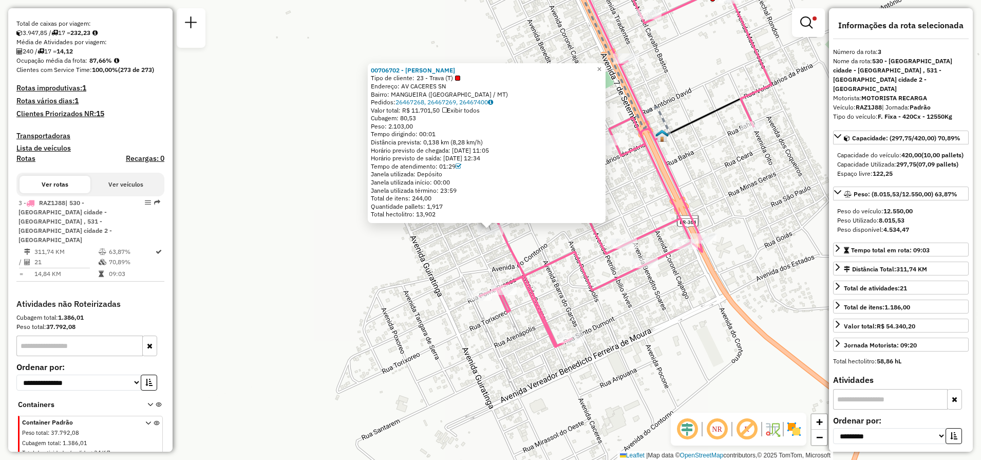
click at [532, 247] on div "00706702 - NIVALDO NONATO FRANC Tipo de cliente: 23 - Trava (T) Endereço: AV CA…" at bounding box center [490, 230] width 981 height 460
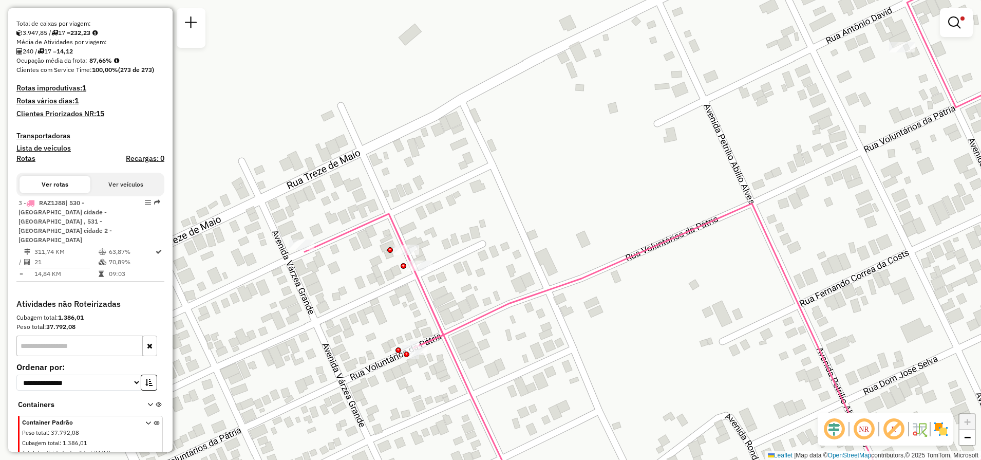
click at [417, 274] on icon at bounding box center [692, 230] width 775 height 552
select select "**********"
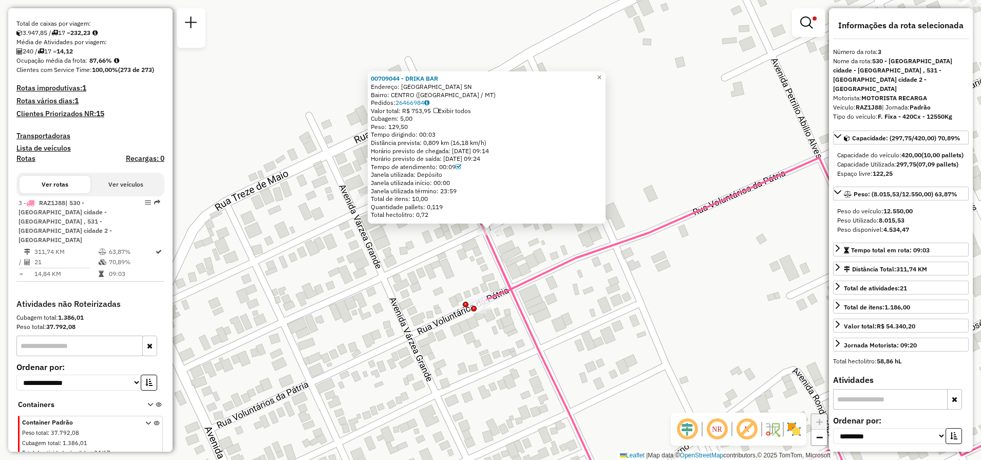
click at [400, 272] on div "00709044 - DRIKA BAR Endereço: AVENIDA CACERES SN Bairro: CENTRO (ALTO GARCAS /…" at bounding box center [490, 230] width 981 height 460
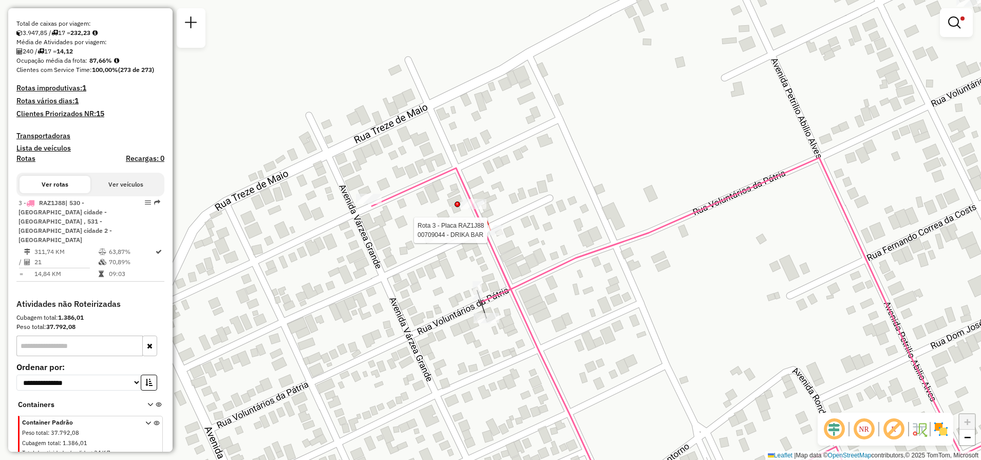
select select "**********"
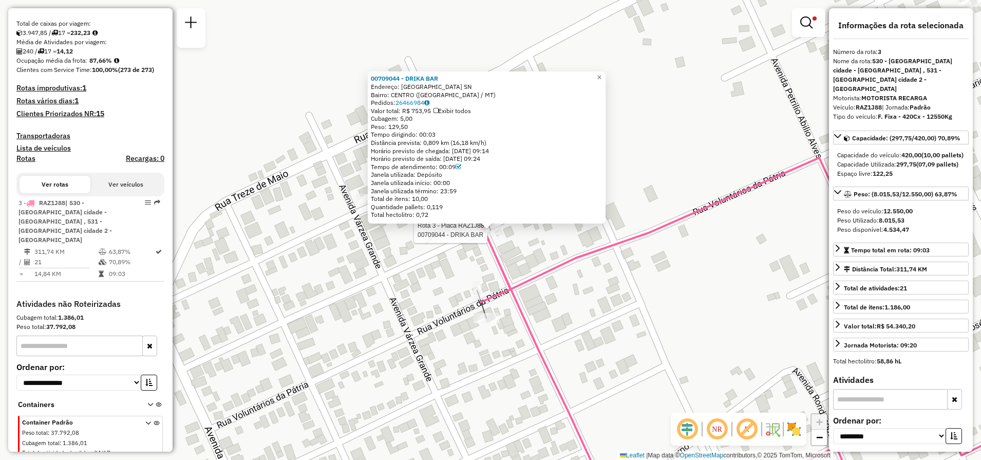
click at [453, 290] on div "Rota 3 - Placa RAZ1J88 00709044 - DRIKA BAR 00709044 - DRIKA BAR Endereço: AVEN…" at bounding box center [490, 230] width 981 height 460
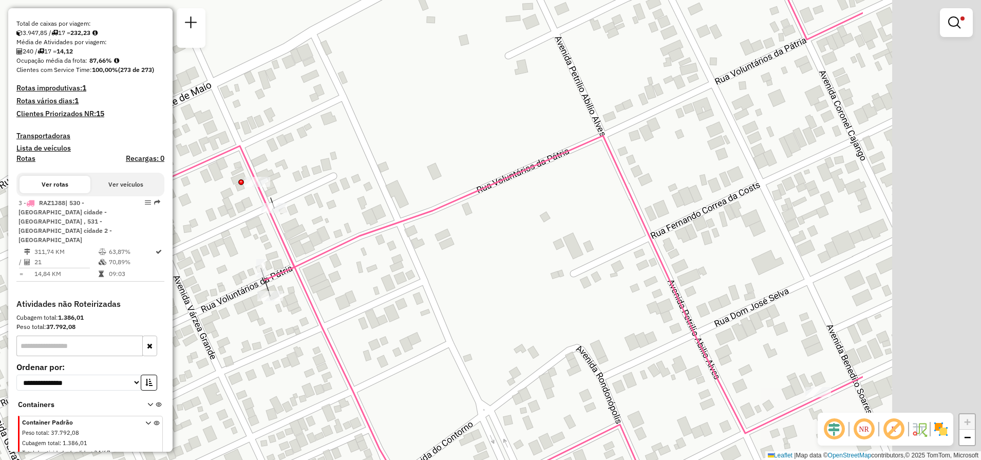
drag, startPoint x: 658, startPoint y: 307, endPoint x: 372, endPoint y: 299, distance: 285.8
click at [373, 300] on div "Limpar filtros Janela de atendimento Grade de atendimento Capacidade Transporta…" at bounding box center [490, 230] width 981 height 460
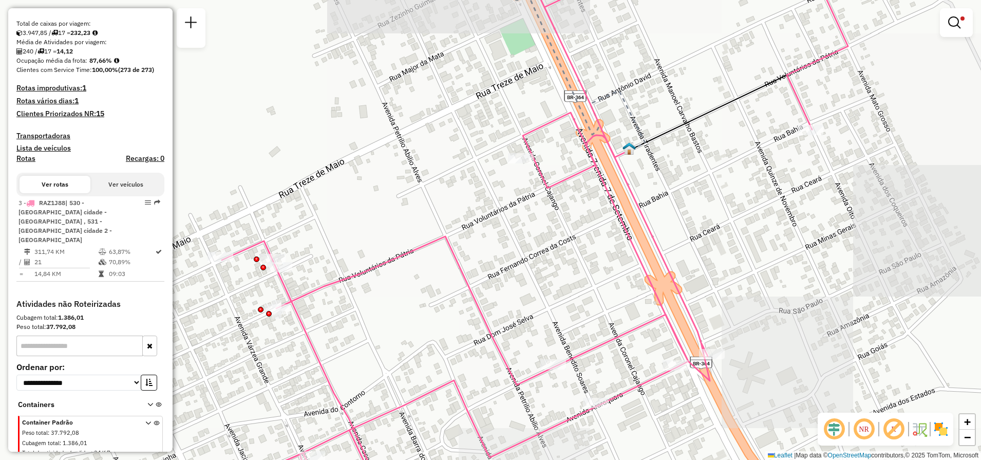
drag, startPoint x: 567, startPoint y: 291, endPoint x: 547, endPoint y: 302, distance: 22.8
click at [547, 302] on div "Limpar filtros Janela de atendimento Grade de atendimento Capacidade Transporta…" at bounding box center [490, 230] width 981 height 460
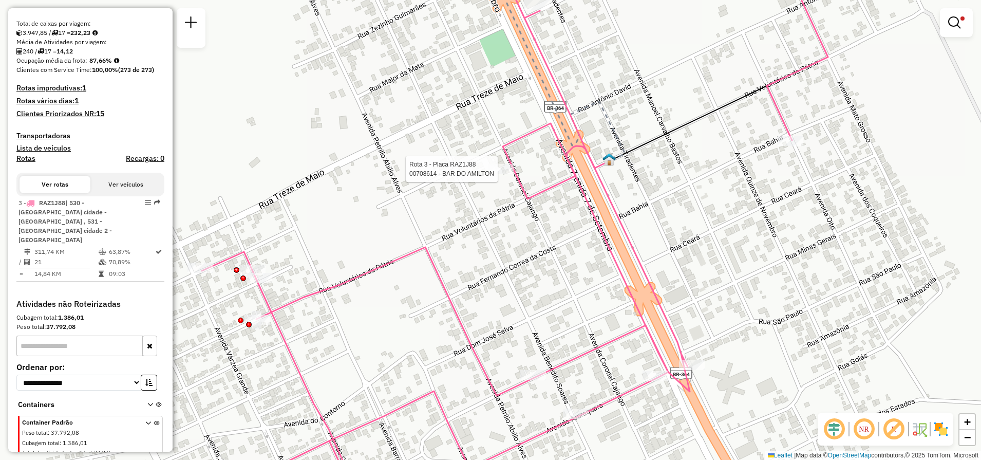
select select "**********"
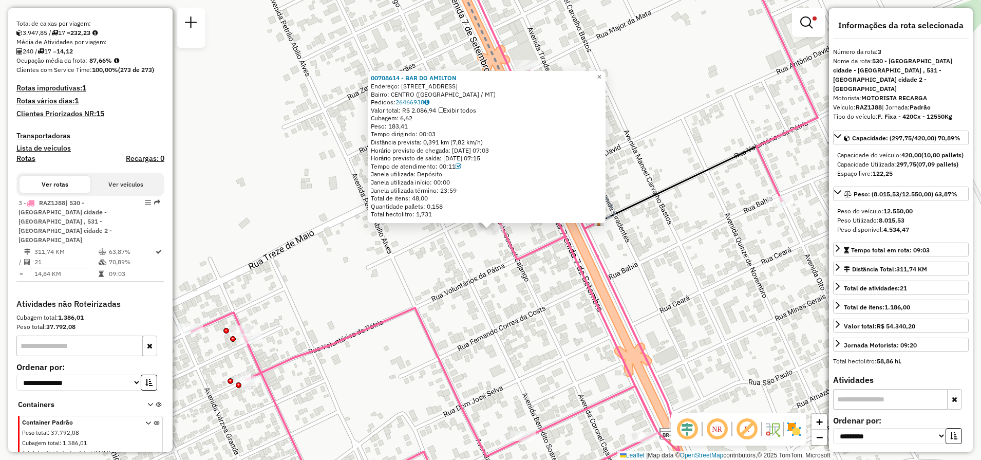
click at [709, 225] on div "00708614 - BAR DO AMILTON Endereço: AVENIDA CORONEL CAJANGO 2058 Bairro: CENTRO…" at bounding box center [490, 230] width 981 height 460
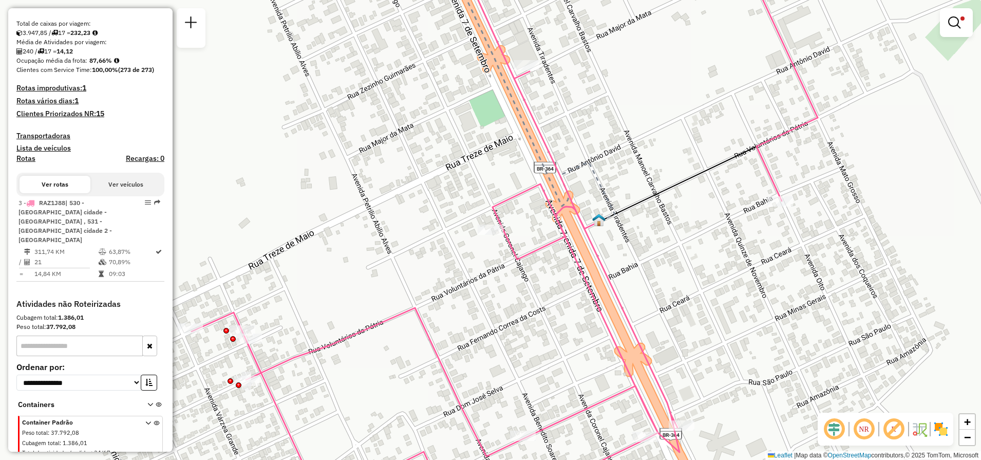
select select "**********"
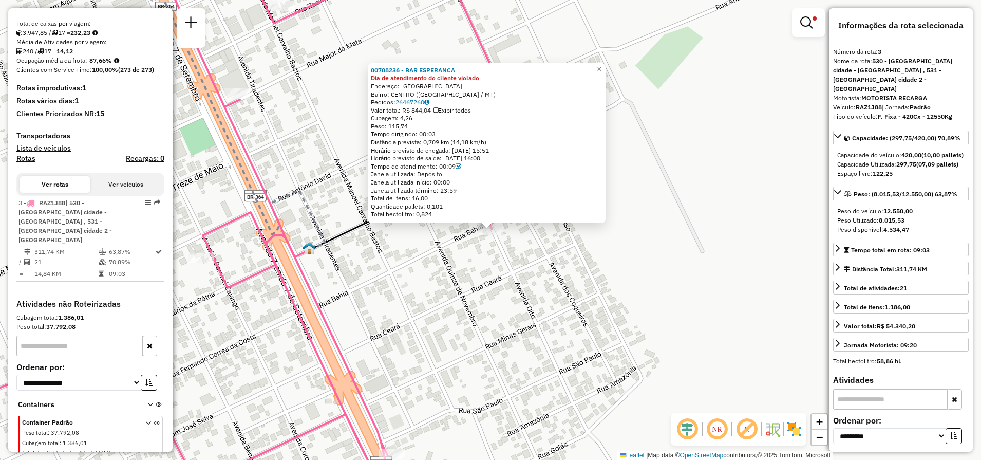
click at [377, 254] on div "00708236 - BAR ESPERANCA Dia de atendimento do cliente violado Endereço: RUA BA…" at bounding box center [490, 230] width 981 height 460
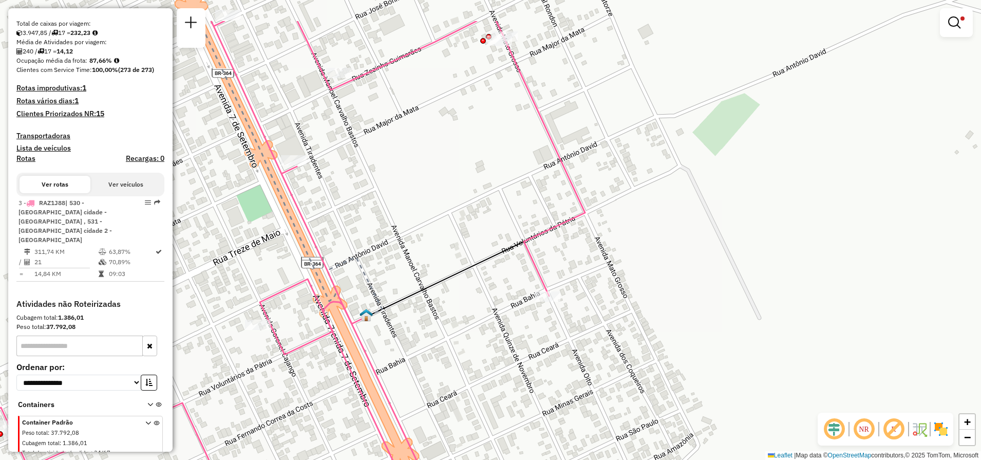
drag, startPoint x: 381, startPoint y: 249, endPoint x: 439, endPoint y: 316, distance: 88.9
click at [439, 316] on div "Limpar filtros Janela de atendimento Grade de atendimento Capacidade Transporta…" at bounding box center [490, 230] width 981 height 460
select select "**********"
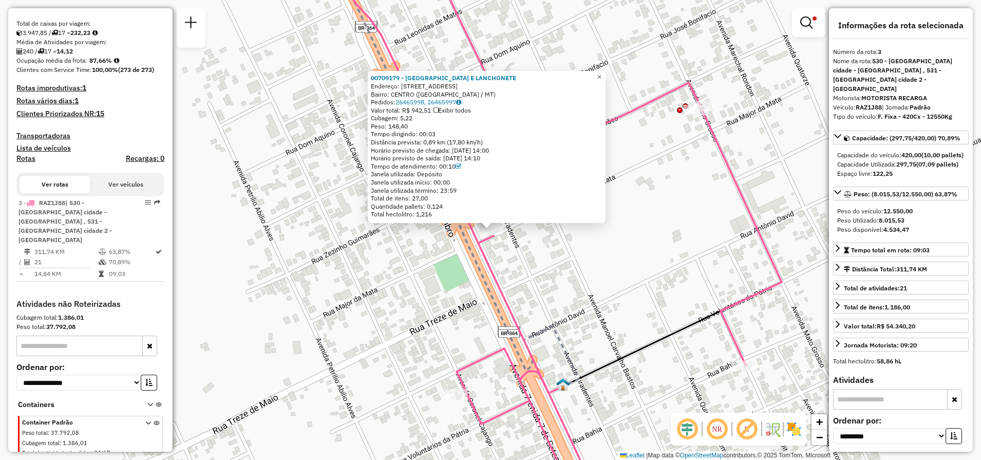
click at [661, 168] on div "Rota 3 - Placa RAZ1J88 00709179 - PADARIA E LANCHONETE 00709179 - PADARIA E LAN…" at bounding box center [490, 230] width 981 height 460
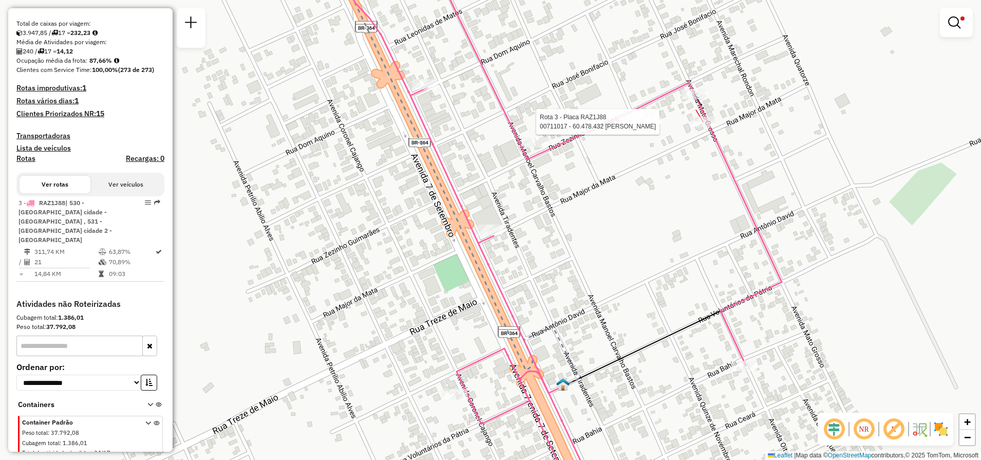
select select "**********"
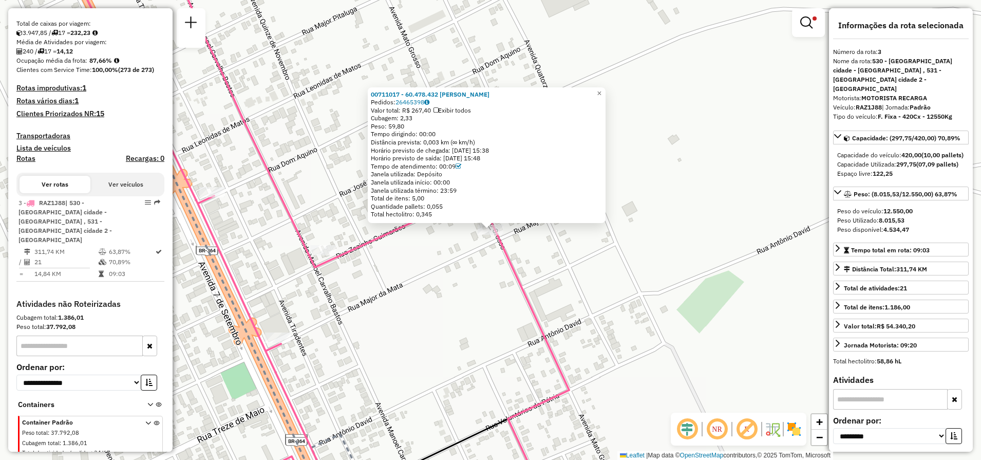
click at [674, 162] on div "00711017 - 60.478.432 GIOVANI BATISTA DE OLIVEIRA Pedidos: 26465398 Valor total…" at bounding box center [490, 230] width 981 height 460
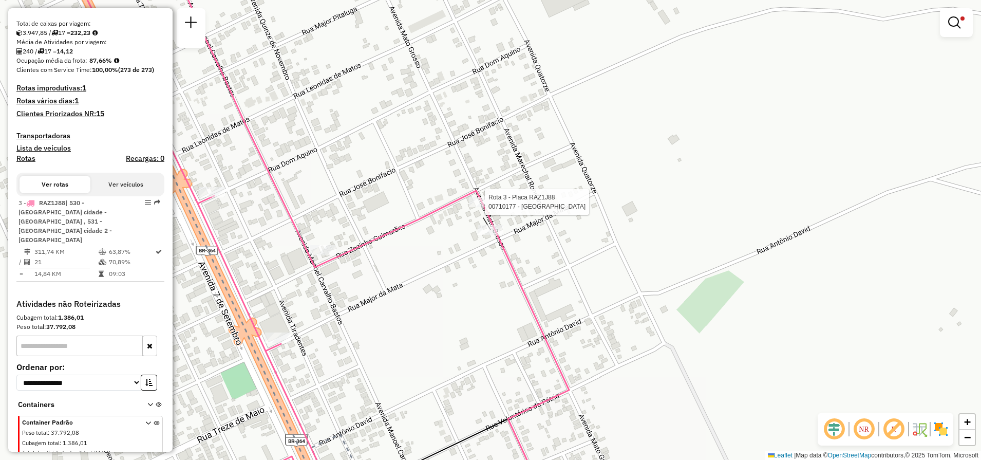
select select "**********"
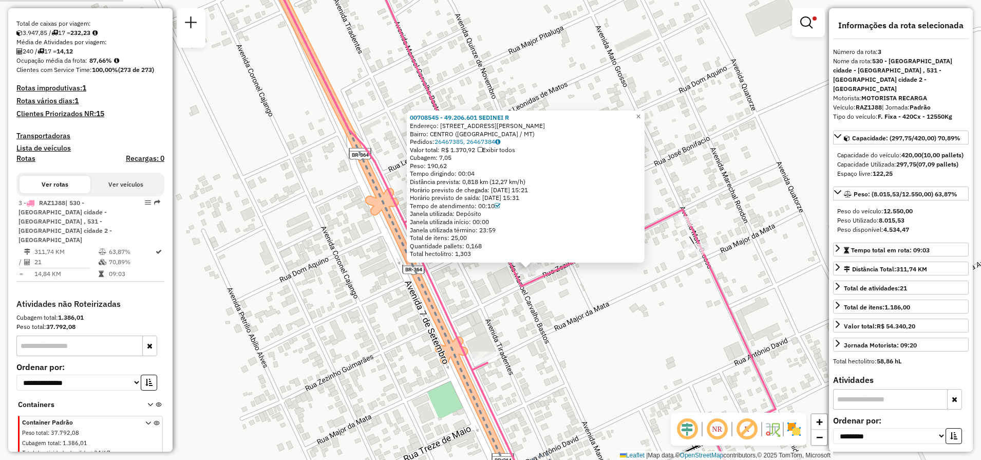
drag, startPoint x: 525, startPoint y: 251, endPoint x: 591, endPoint y: 315, distance: 91.6
click at [591, 315] on div "00708545 - 49.206.601 SEDINEI R Endereço: RUA ZÉZINHO GUIMARÃES 594 Bairro: CEN…" at bounding box center [490, 230] width 981 height 460
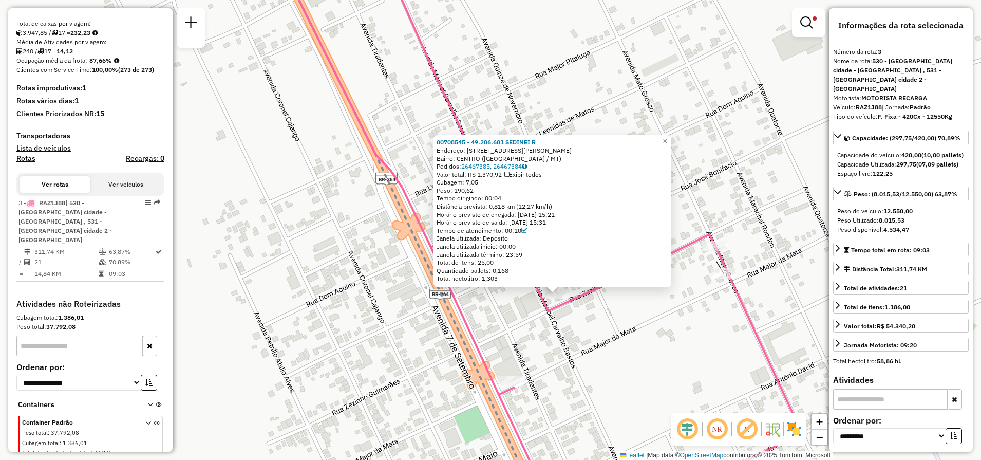
click at [524, 75] on div "00708545 - 49.206.601 SEDINEI R Endereço: RUA ZÉZINHO GUIMARÃES 594 Bairro: CEN…" at bounding box center [490, 230] width 981 height 460
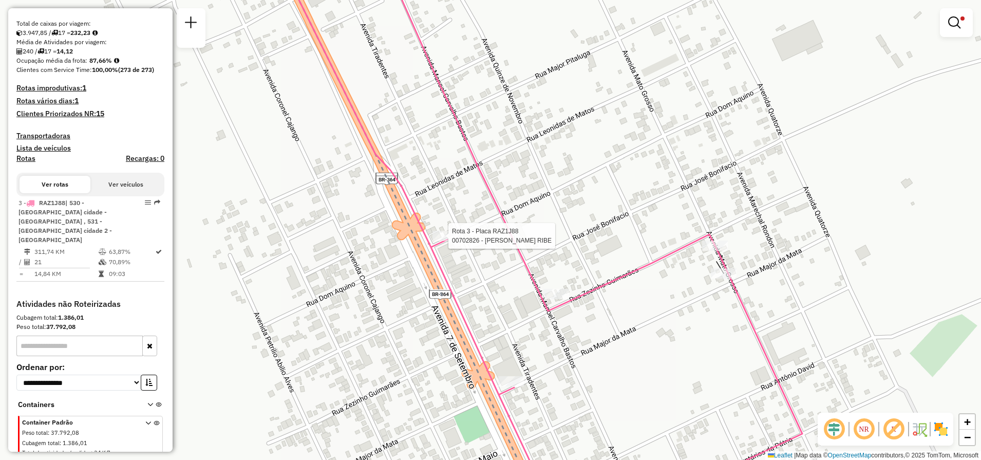
select select "**********"
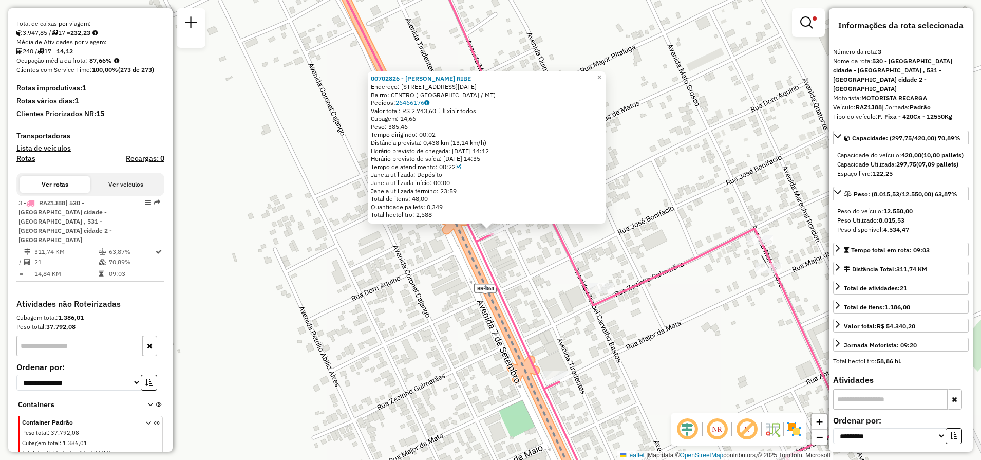
click at [656, 103] on div "00702826 - LUCIANO DOURADO RIBE Endereço: AV 7 de Setembro 7 Bairro: CENTRO (AL…" at bounding box center [490, 230] width 981 height 460
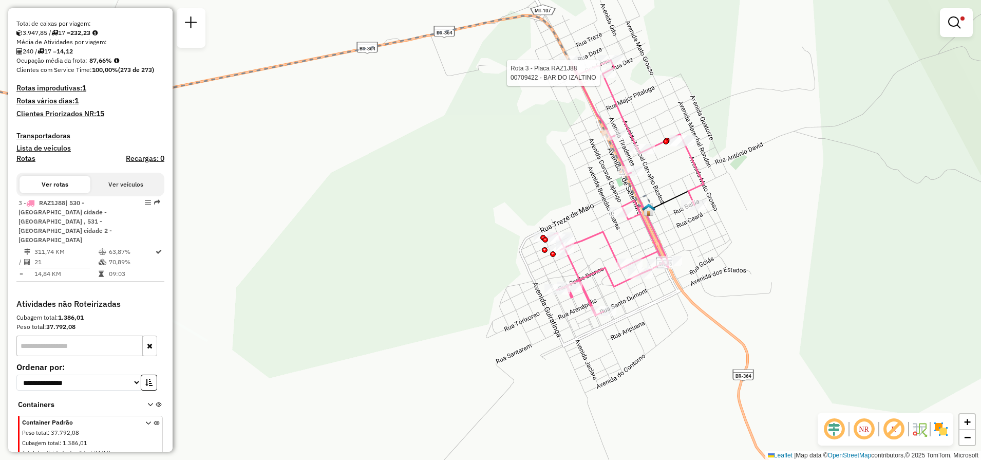
select select "**********"
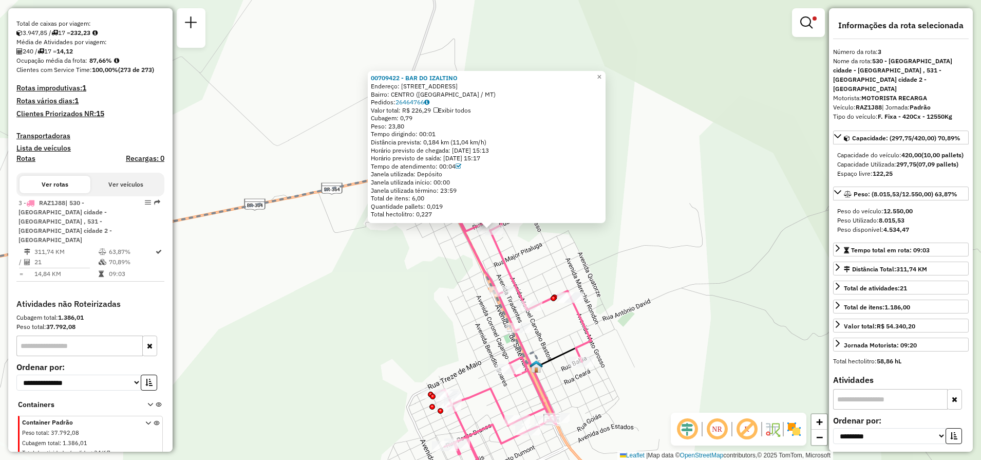
click at [666, 207] on div "00709422 - BAR DO IZALTINO Endereço: AVENIDA ONZE 454 Bairro: CENTRO (ALTO GARC…" at bounding box center [490, 230] width 981 height 460
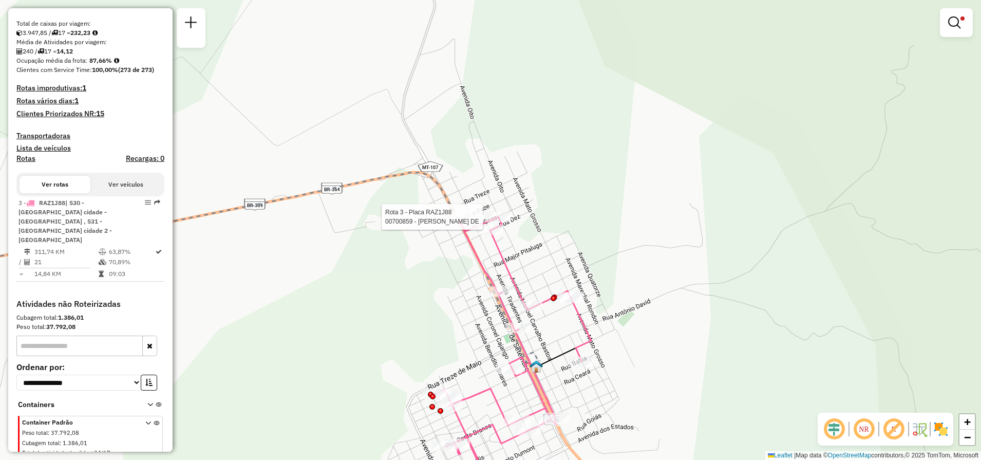
select select "**********"
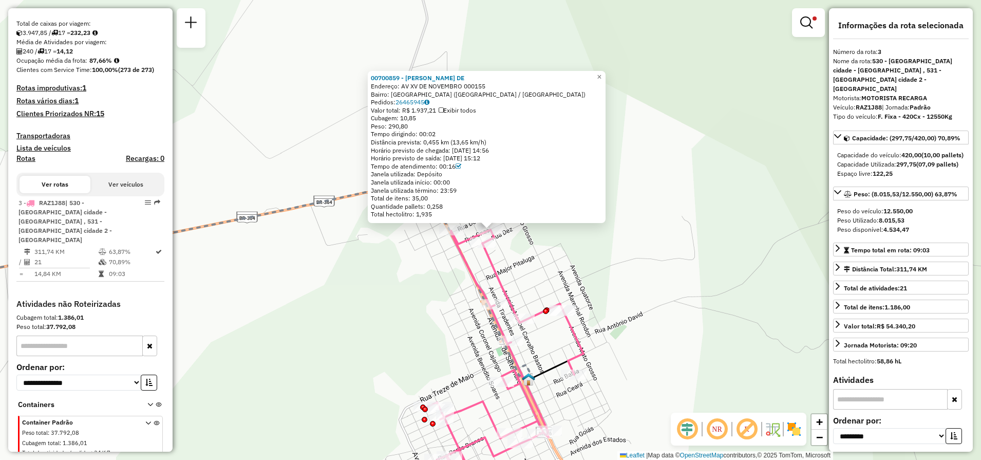
click at [652, 230] on div "00700859 - SEBASTIAO BORGES DE Endereço: AV XV DE NOVEMBRO 000155 Bairro: VILA …" at bounding box center [490, 230] width 981 height 460
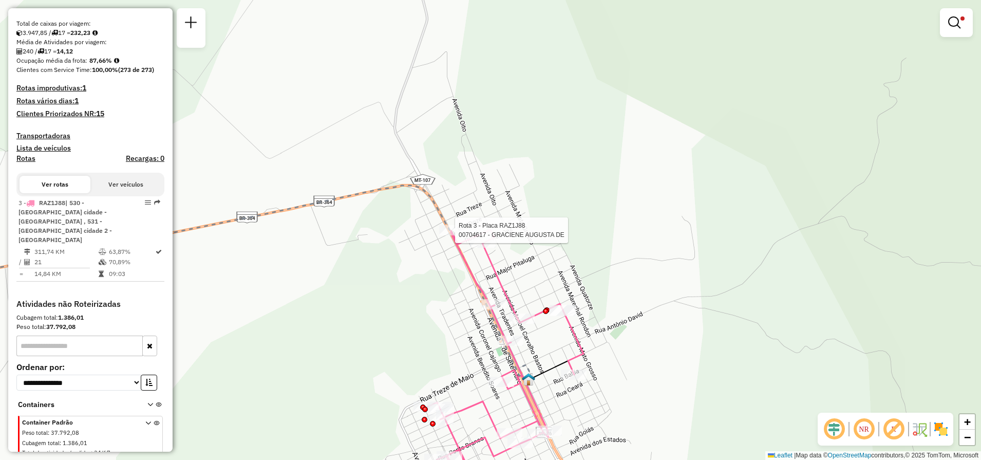
select select "**********"
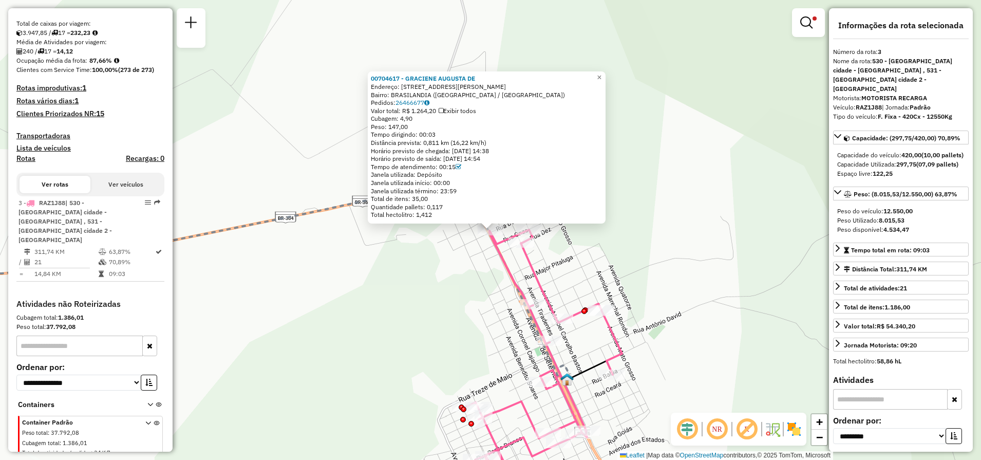
click at [661, 147] on div "00704617 - GRACIENE AUGUSTA DE Endereço: R CARLOS DE ALMEIDA COUTO 326 Bairro: …" at bounding box center [490, 230] width 981 height 460
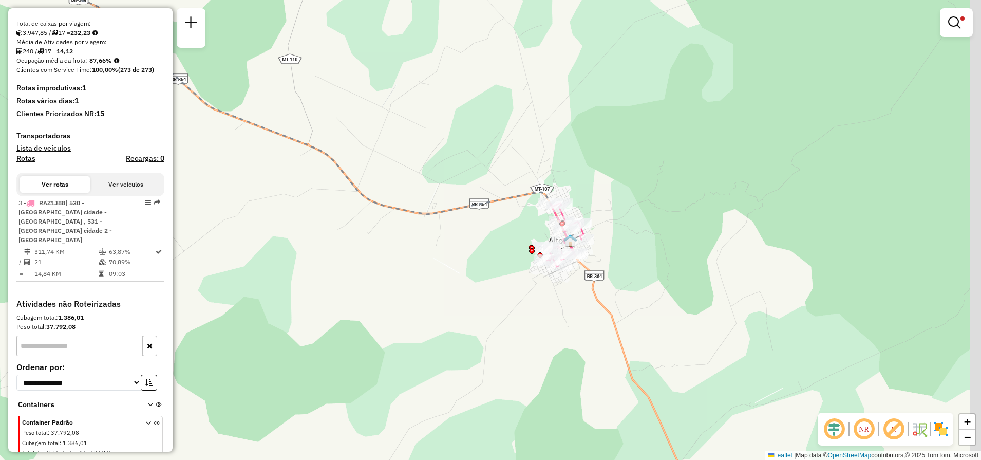
drag, startPoint x: 488, startPoint y: 144, endPoint x: 432, endPoint y: 129, distance: 58.0
click at [432, 129] on div "Limpar filtros Janela de atendimento Grade de atendimento Capacidade Transporta…" at bounding box center [490, 230] width 981 height 460
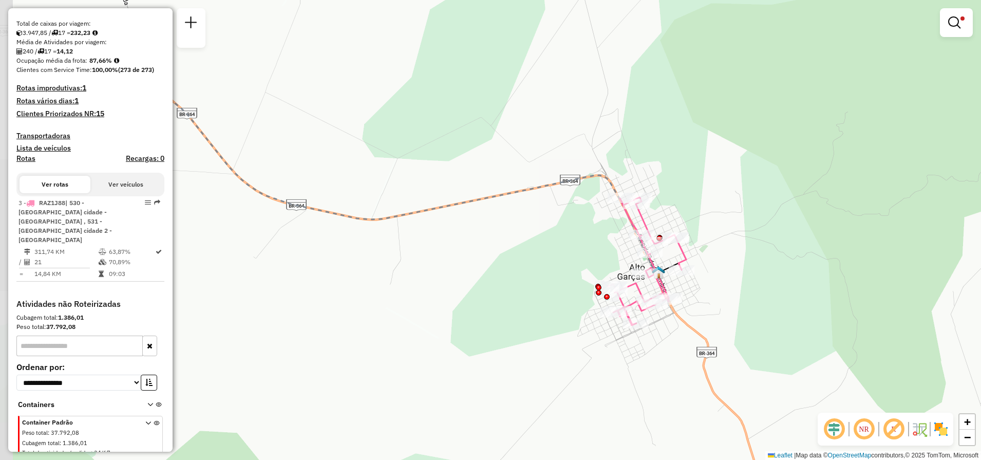
drag, startPoint x: 355, startPoint y: 185, endPoint x: 509, endPoint y: 234, distance: 161.8
click at [509, 234] on div "Limpar filtros Janela de atendimento Grade de atendimento Capacidade Transporta…" at bounding box center [490, 230] width 981 height 460
click at [439, 211] on icon at bounding box center [281, 122] width 759 height 299
select select "**********"
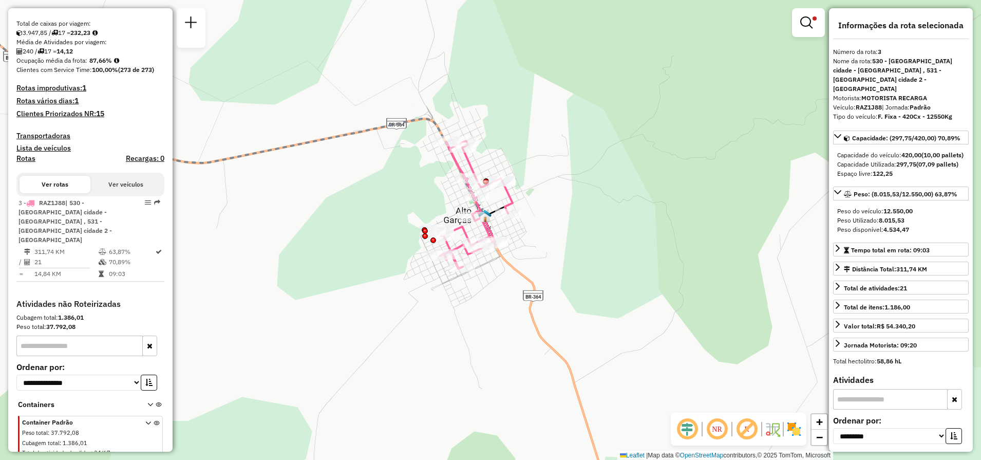
drag, startPoint x: 490, startPoint y: 261, endPoint x: 313, endPoint y: 204, distance: 186.1
click at [313, 204] on div "Limpar filtros Janela de atendimento Grade de atendimento Capacidade Transporta…" at bounding box center [490, 230] width 981 height 460
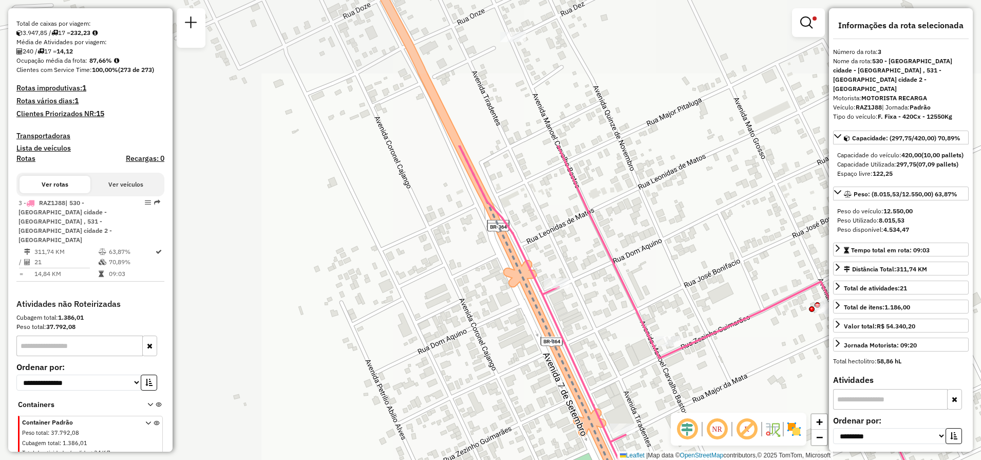
drag, startPoint x: 501, startPoint y: 211, endPoint x: 771, endPoint y: 300, distance: 283.5
click at [806, 367] on div "Limpar filtros Janela de atendimento Grade de atendimento Capacidade Transporta…" at bounding box center [490, 230] width 981 height 460
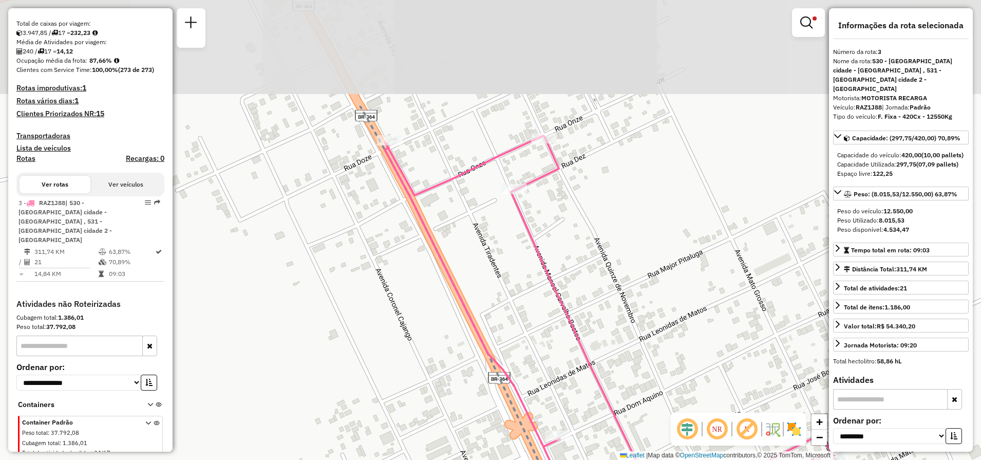
drag, startPoint x: 584, startPoint y: 103, endPoint x: 584, endPoint y: 250, distance: 147.5
click at [584, 250] on div "Limpar filtros Janela de atendimento Grade de atendimento Capacidade Transporta…" at bounding box center [490, 230] width 981 height 460
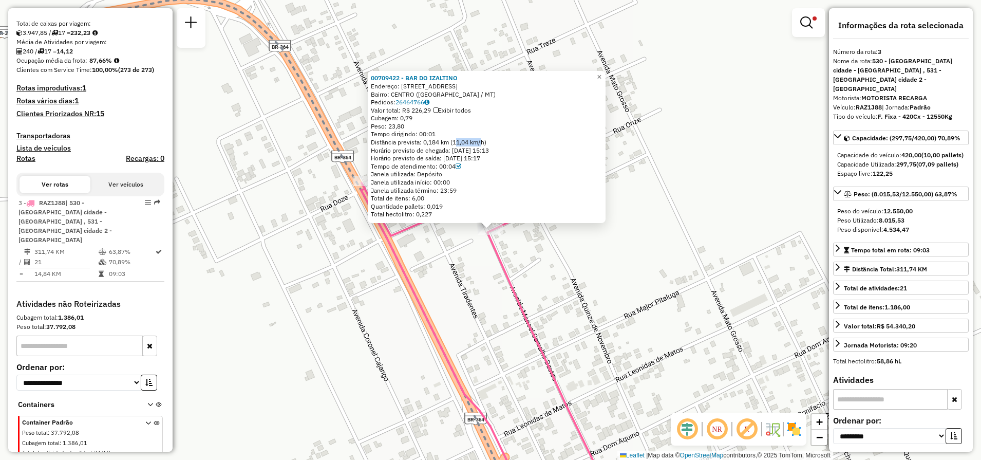
drag, startPoint x: 458, startPoint y: 141, endPoint x: 481, endPoint y: 142, distance: 22.7
click at [481, 142] on div "Distância prevista: 0,184 km (11,04 km/h)" at bounding box center [487, 142] width 232 height 8
click at [744, 179] on div "00709422 - BAR DO IZALTINO Endereço: AVENIDA ONZE 454 Bairro: CENTRO (ALTO GARC…" at bounding box center [490, 230] width 981 height 460
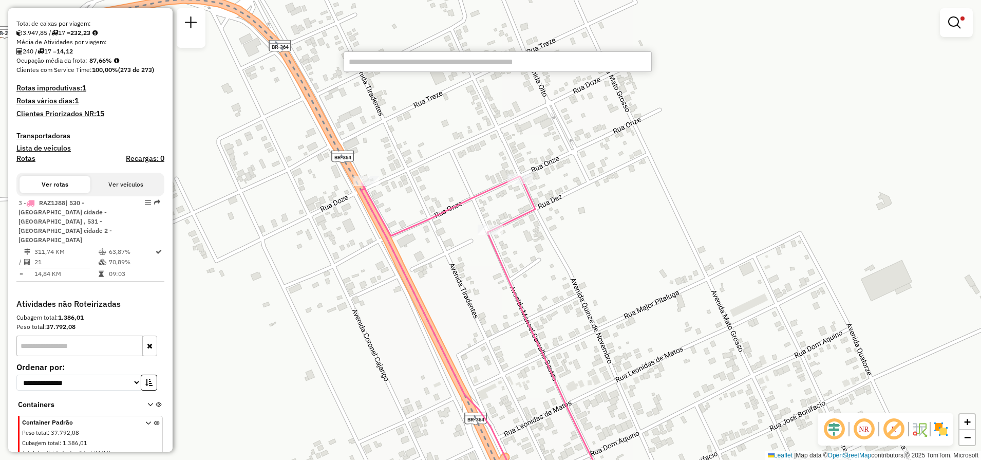
type input "*"
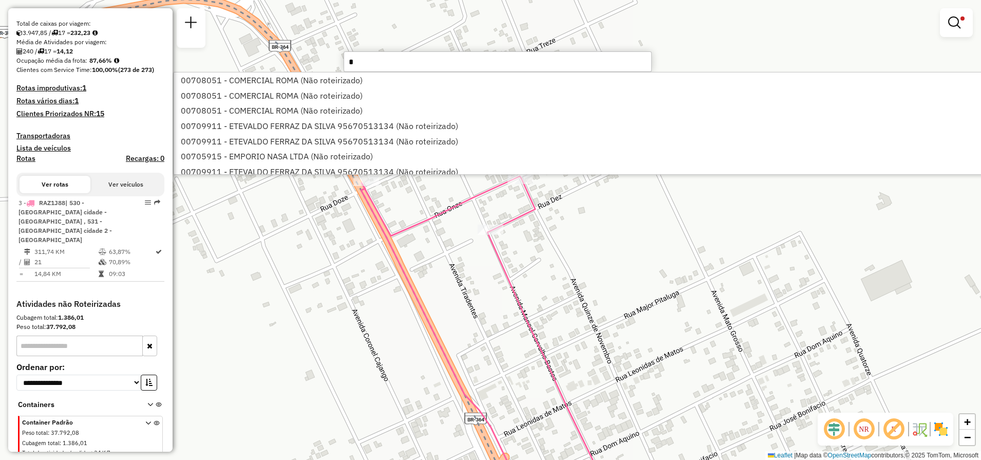
drag, startPoint x: 479, startPoint y: 59, endPoint x: 344, endPoint y: 57, distance: 134.6
click at [344, 57] on input "*" at bounding box center [498, 61] width 308 height 21
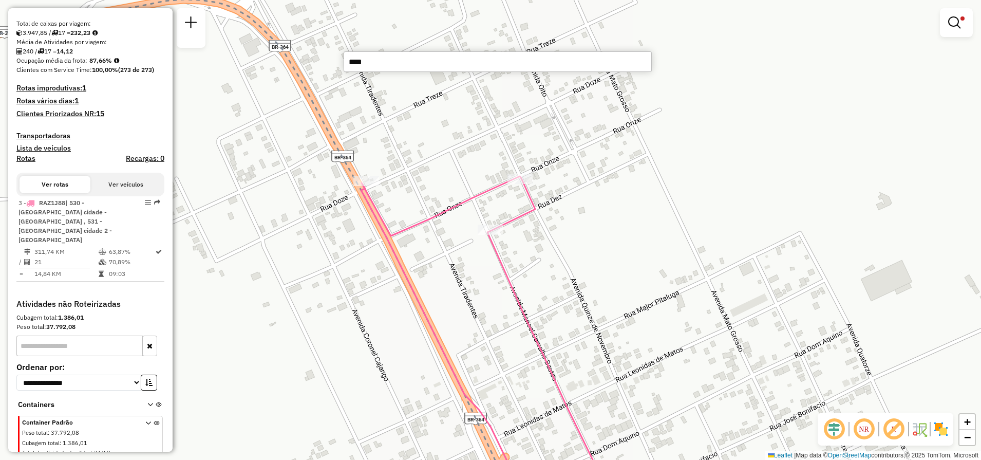
click at [381, 61] on input "****" at bounding box center [498, 61] width 308 height 21
click at [356, 62] on input "****" at bounding box center [498, 61] width 308 height 21
click at [384, 61] on input "****" at bounding box center [498, 61] width 308 height 21
type input "****"
click at [439, 83] on li "00708614 - BAR DO AMILTON (Rota: 3 - Sequência: 1)" at bounding box center [497, 79] width 307 height 15
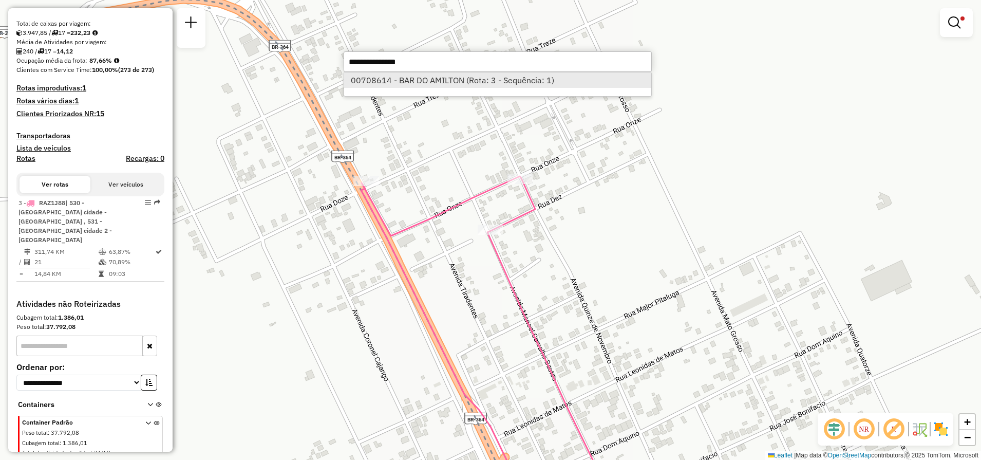
select select "**********"
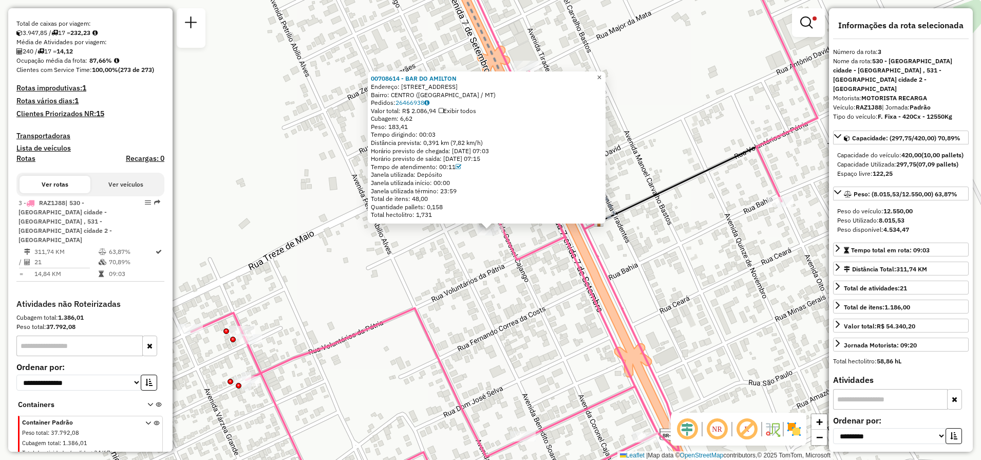
click at [602, 73] on span "×" at bounding box center [599, 77] width 5 height 9
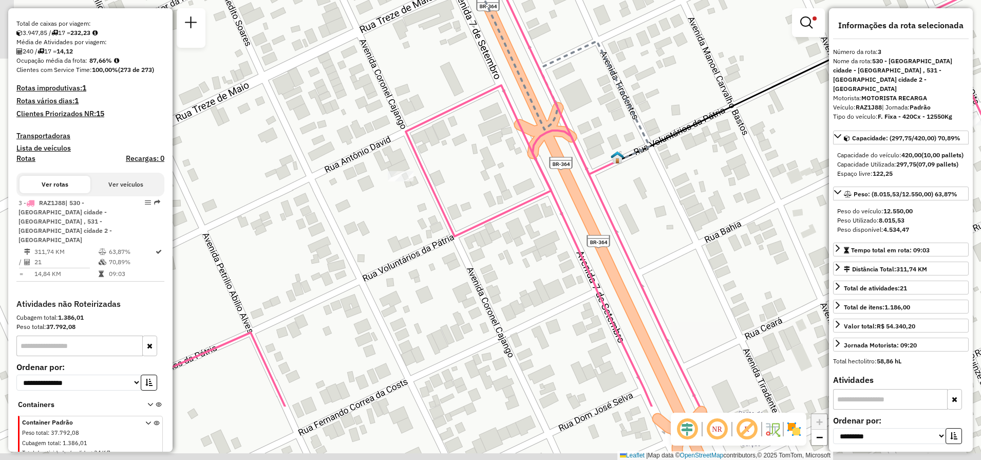
drag, startPoint x: 554, startPoint y: 253, endPoint x: 573, endPoint y: 162, distance: 92.9
click at [573, 162] on div "Limpar filtros Janela de atendimento Grade de atendimento Capacidade Transporta…" at bounding box center [490, 230] width 981 height 460
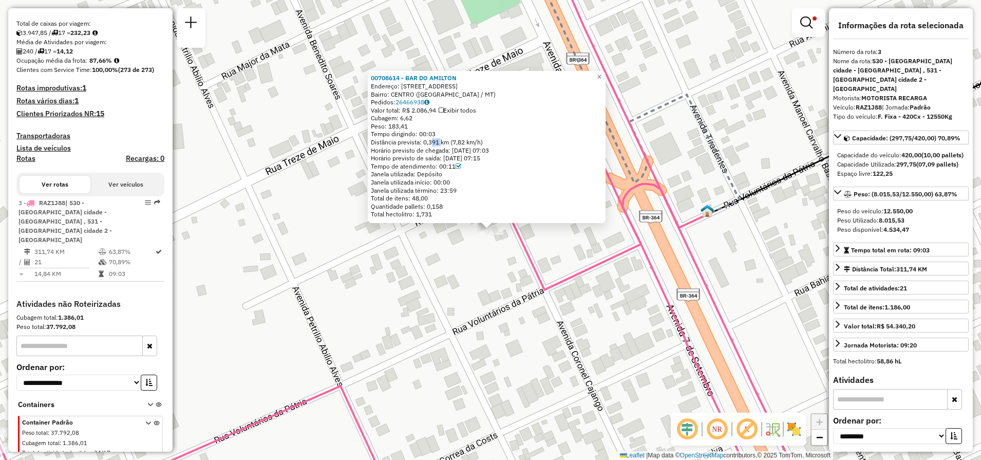
drag, startPoint x: 432, startPoint y: 143, endPoint x: 444, endPoint y: 143, distance: 12.3
click at [444, 143] on div "Distância prevista: 0,391 km (7,82 km/h)" at bounding box center [487, 142] width 232 height 8
drag, startPoint x: 444, startPoint y: 143, endPoint x: 467, endPoint y: 144, distance: 22.6
click at [467, 144] on div "Distância prevista: 0,391 km (7,82 km/h)" at bounding box center [487, 142] width 232 height 8
click at [589, 245] on div "00708614 - BAR DO AMILTON Endereço: AVENIDA CORONEL CAJANGO 2058 Bairro: CENTRO…" at bounding box center [490, 230] width 981 height 460
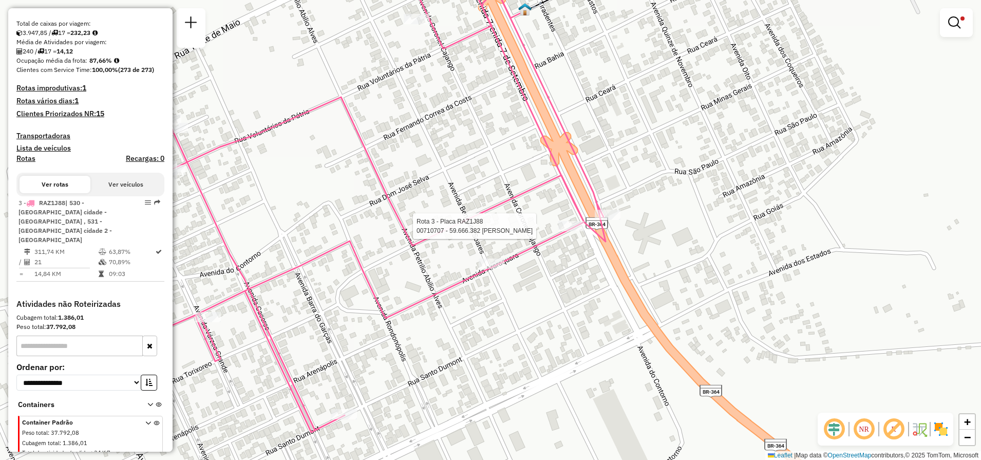
select select "**********"
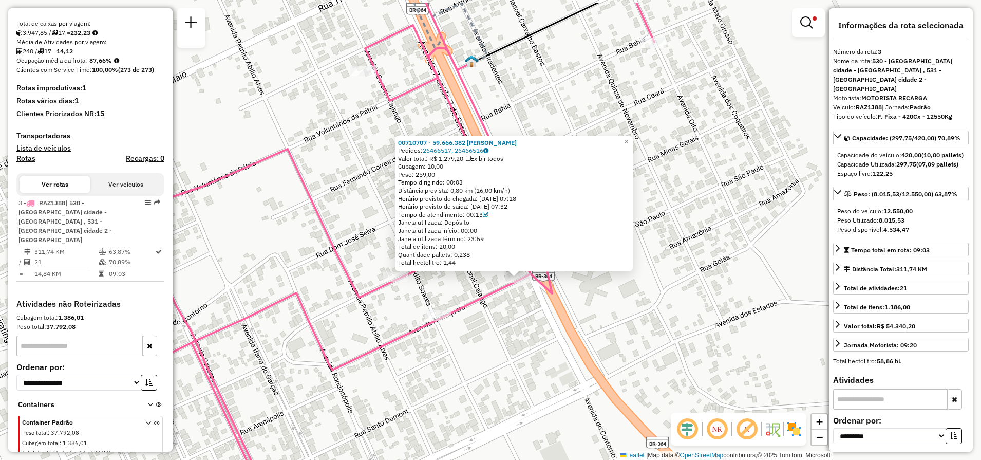
drag, startPoint x: 488, startPoint y: 273, endPoint x: 515, endPoint y: 321, distance: 55.4
click at [515, 321] on div "00710707 - 59.666.382 RODRIGO MARTINS PRADO Pedidos: 26466517, 26466516 Valor t…" at bounding box center [490, 230] width 981 height 460
drag, startPoint x: 453, startPoint y: 180, endPoint x: 466, endPoint y: 183, distance: 13.1
click at [466, 183] on div "Tempo dirigindo: 00:03" at bounding box center [514, 182] width 232 height 8
drag, startPoint x: 466, startPoint y: 183, endPoint x: 473, endPoint y: 191, distance: 10.5
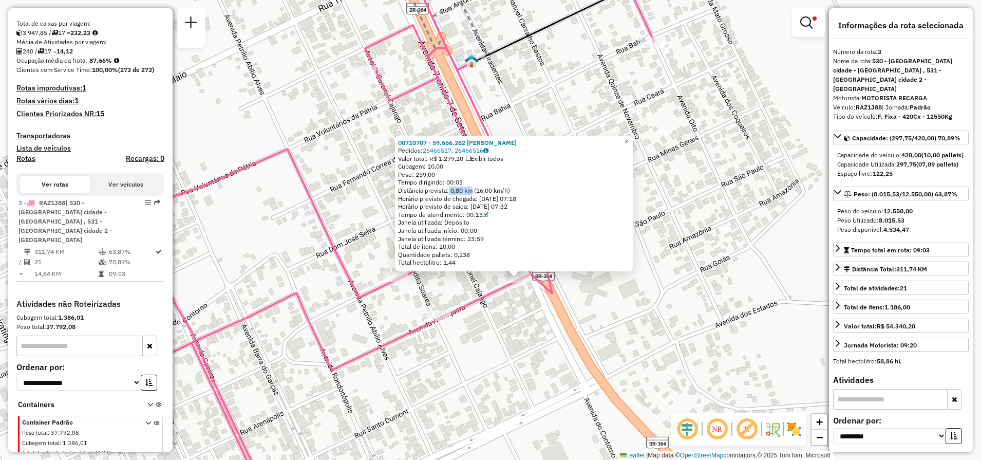
click at [473, 191] on div "Distância prevista: 0,80 km (16,00 km/h)" at bounding box center [514, 191] width 232 height 8
drag, startPoint x: 473, startPoint y: 191, endPoint x: 499, endPoint y: 191, distance: 25.7
click at [499, 191] on div "Distância prevista: 0,80 km (16,00 km/h)" at bounding box center [514, 191] width 232 height 8
click at [520, 319] on div "00710707 - 59.666.382 RODRIGO MARTINS PRADO Pedidos: 26466517, 26466516 Valor t…" at bounding box center [490, 230] width 981 height 460
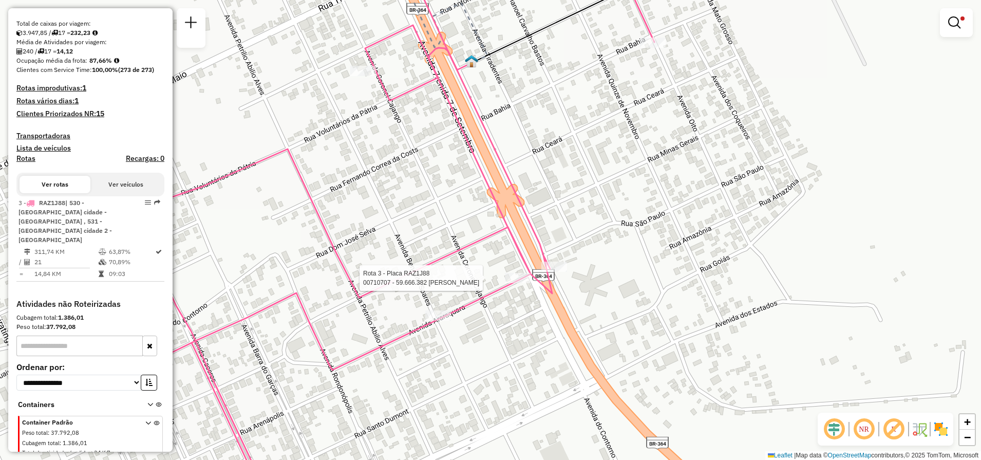
click at [518, 283] on div at bounding box center [518, 278] width 26 height 10
select select "**********"
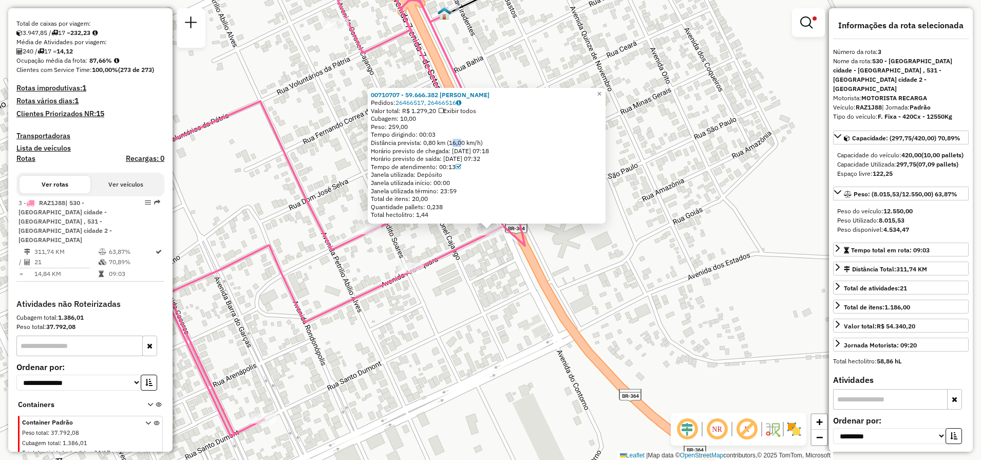
drag, startPoint x: 455, startPoint y: 144, endPoint x: 464, endPoint y: 144, distance: 9.3
click at [464, 144] on div "Distância prevista: 0,80 km (16,00 km/h)" at bounding box center [487, 143] width 232 height 8
click at [471, 259] on div "00710707 - 59.666.382 RODRIGO MARTINS PRADO Pedidos: 26466517, 26466516 Valor t…" at bounding box center [490, 230] width 981 height 460
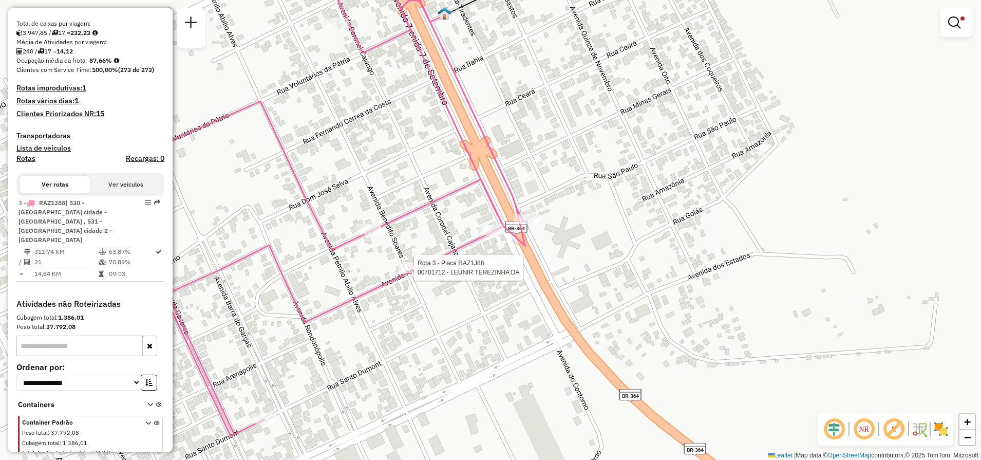
select select "**********"
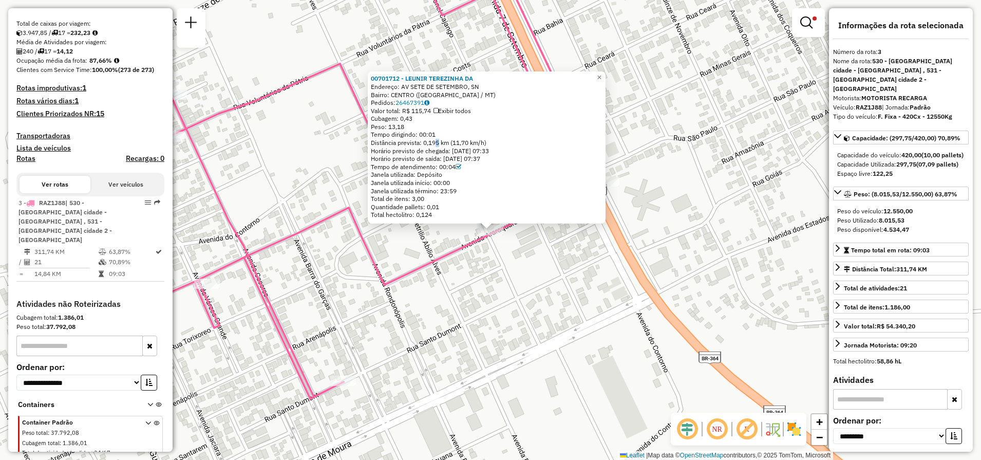
drag, startPoint x: 435, startPoint y: 143, endPoint x: 442, endPoint y: 143, distance: 7.2
click at [442, 143] on div "Distância prevista: 0,195 km (11,70 km/h)" at bounding box center [487, 143] width 232 height 8
drag, startPoint x: 442, startPoint y: 143, endPoint x: 473, endPoint y: 143, distance: 30.8
click at [473, 143] on div "Distância prevista: 0,195 km (11,70 km/h)" at bounding box center [487, 143] width 232 height 8
click at [656, 272] on div "00701712 - LEUNIR TEREZINHA DA Endereço: AV SETE DE SETEMBRO, SN Bairro: CENTRO…" at bounding box center [490, 230] width 981 height 460
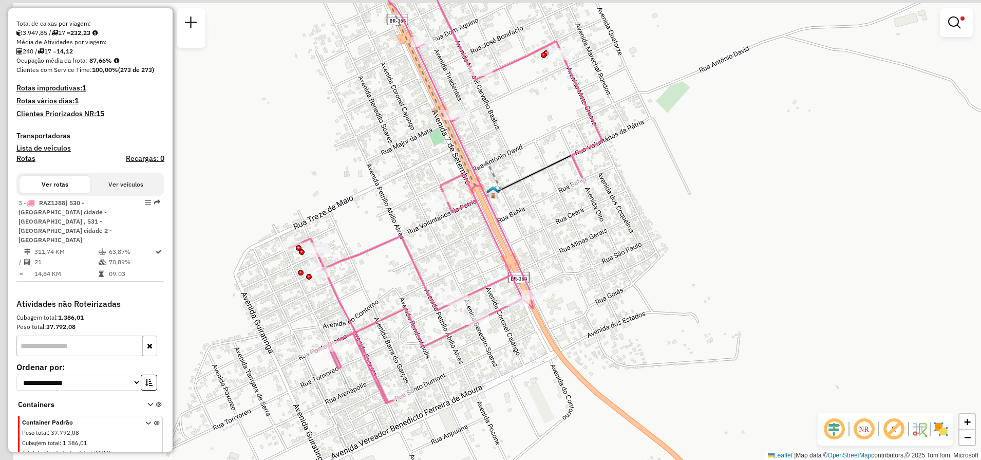
drag, startPoint x: 361, startPoint y: 233, endPoint x: 393, endPoint y: 282, distance: 58.3
click at [393, 282] on div "Limpar filtros Janela de atendimento Grade de atendimento Capacidade Transporta…" at bounding box center [490, 230] width 981 height 460
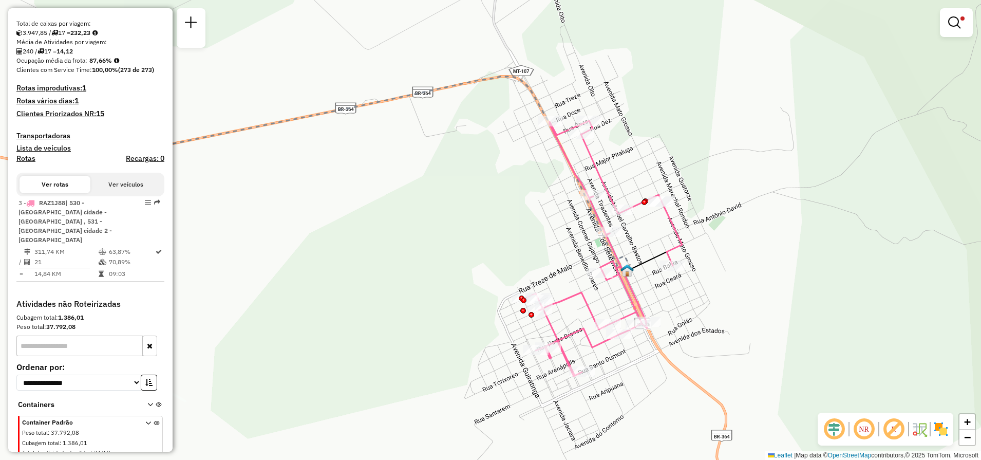
drag, startPoint x: 534, startPoint y: 192, endPoint x: 681, endPoint y: 220, distance: 149.6
click at [681, 221] on div "Limpar filtros Janela de atendimento Grade de atendimento Capacidade Transporta…" at bounding box center [490, 230] width 981 height 460
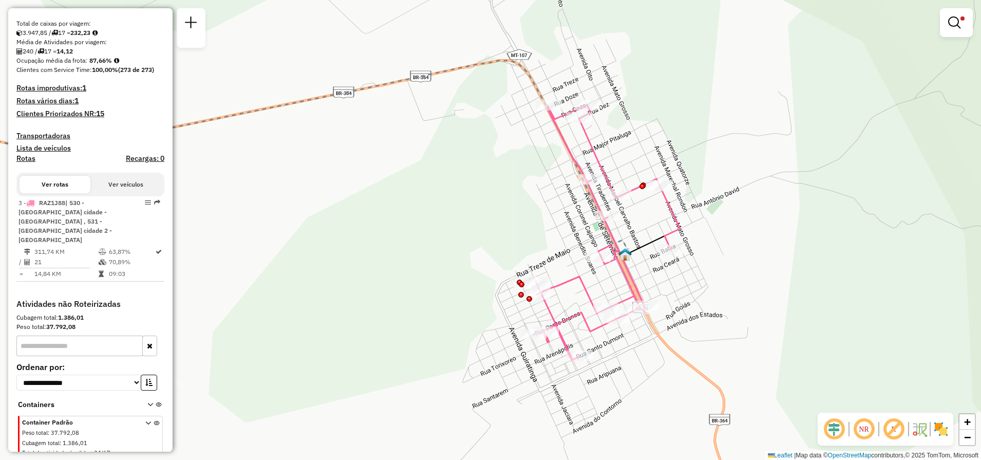
drag, startPoint x: 710, startPoint y: 261, endPoint x: 708, endPoint y: 246, distance: 15.0
click at [708, 246] on div "Limpar filtros Janela de atendimento Grade de atendimento Capacidade Transporta…" at bounding box center [490, 230] width 981 height 460
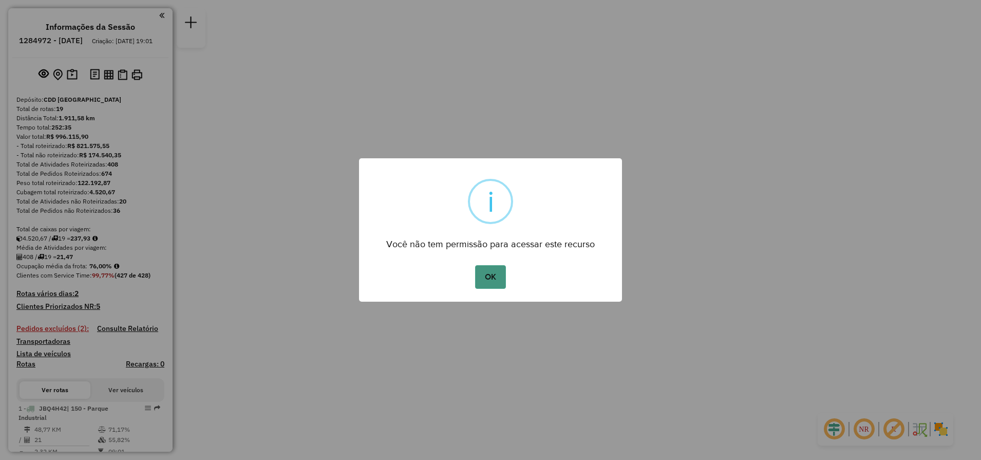
drag, startPoint x: 486, startPoint y: 285, endPoint x: 491, endPoint y: 285, distance: 5.2
click at [487, 285] on button "OK" at bounding box center [490, 277] width 30 height 24
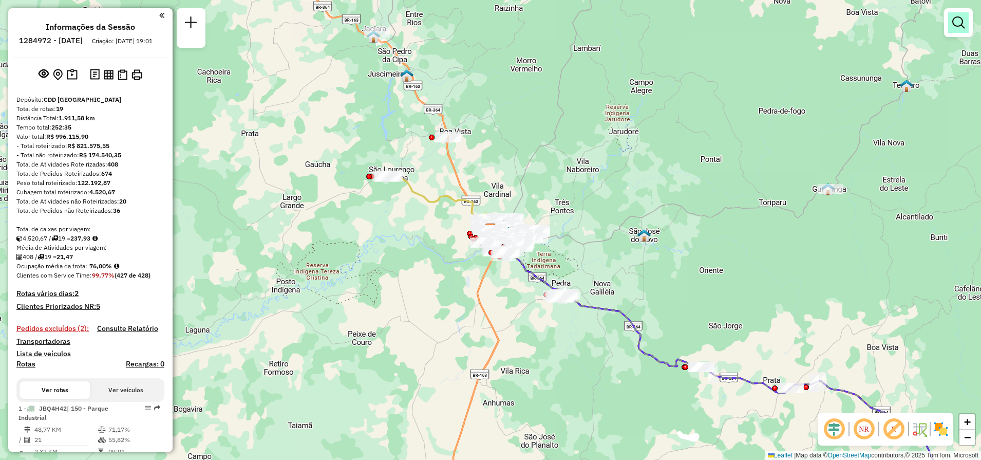
click at [963, 32] on link at bounding box center [959, 22] width 21 height 21
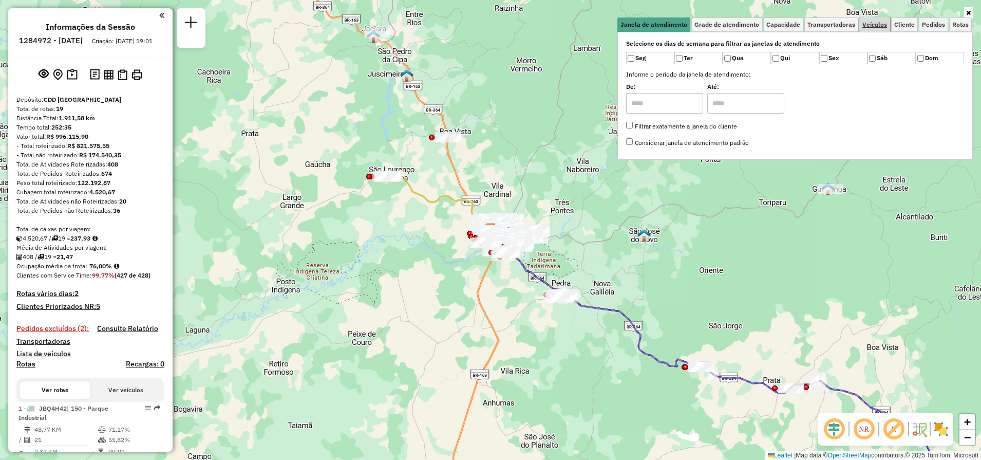
click at [876, 22] on span "Veículos" at bounding box center [875, 25] width 25 height 6
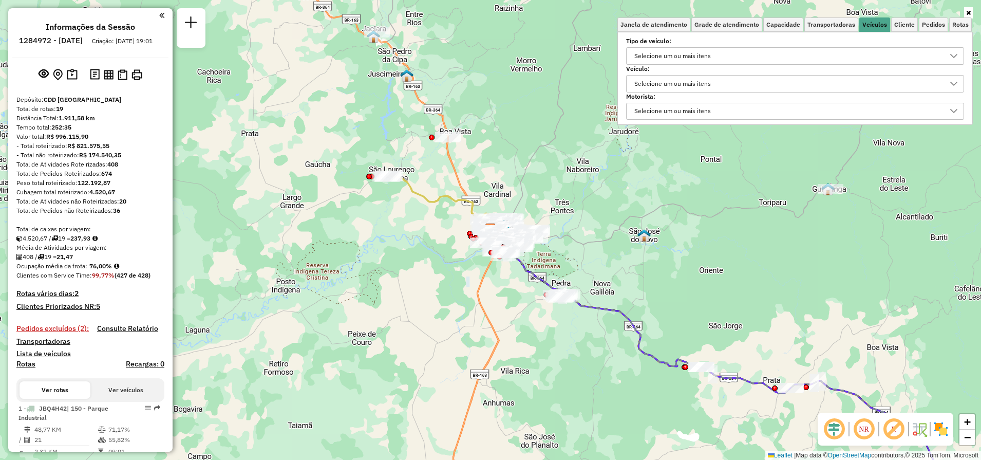
click at [696, 84] on div "Selecione um ou mais itens" at bounding box center [673, 84] width 84 height 16
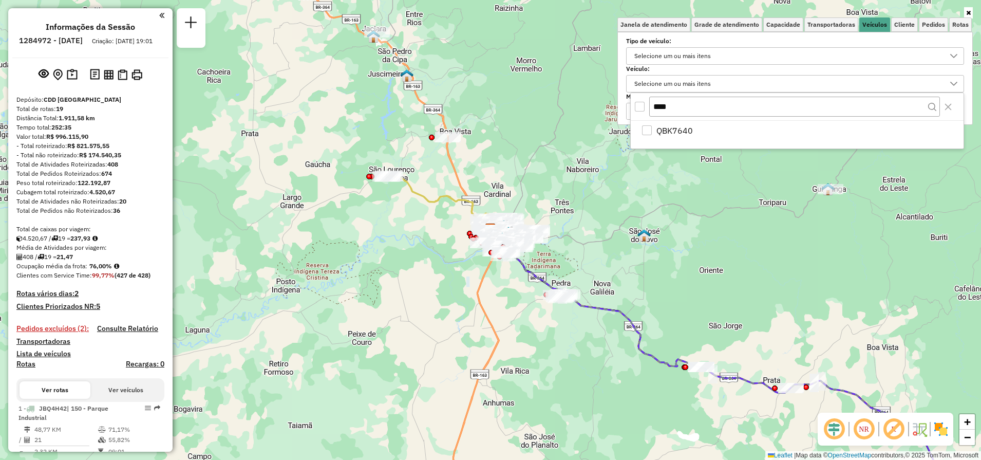
type input "****"
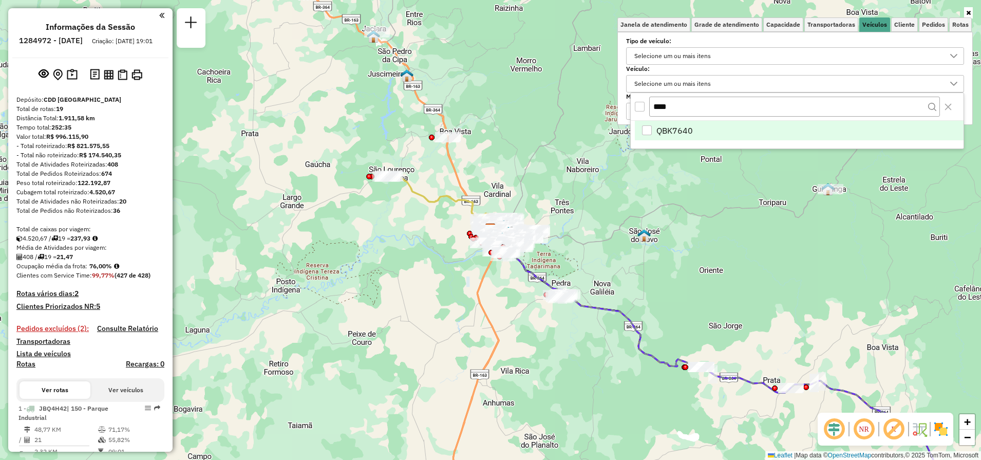
click at [651, 131] on div "QBK7640" at bounding box center [647, 130] width 10 height 10
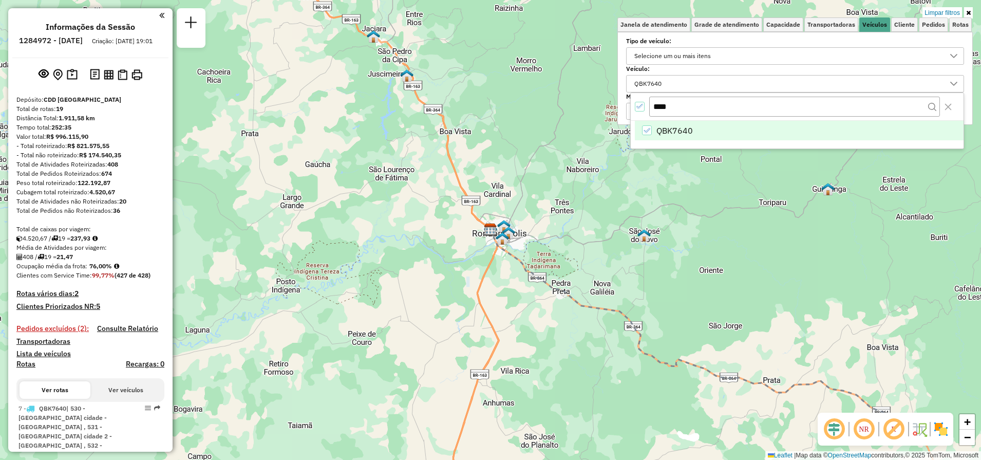
click at [969, 15] on icon at bounding box center [969, 13] width 5 height 6
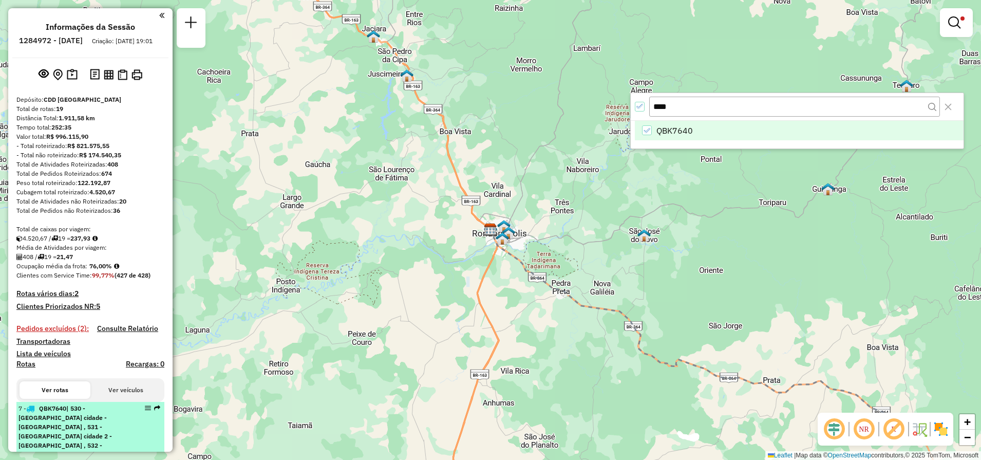
drag, startPoint x: 52, startPoint y: 337, endPoint x: 67, endPoint y: 417, distance: 82.0
click at [67, 417] on div "Depósito: CDD Rondonópolis Total de rotas: 19 Distância Total: 1.911,58 km Temp…" at bounding box center [90, 318] width 156 height 447
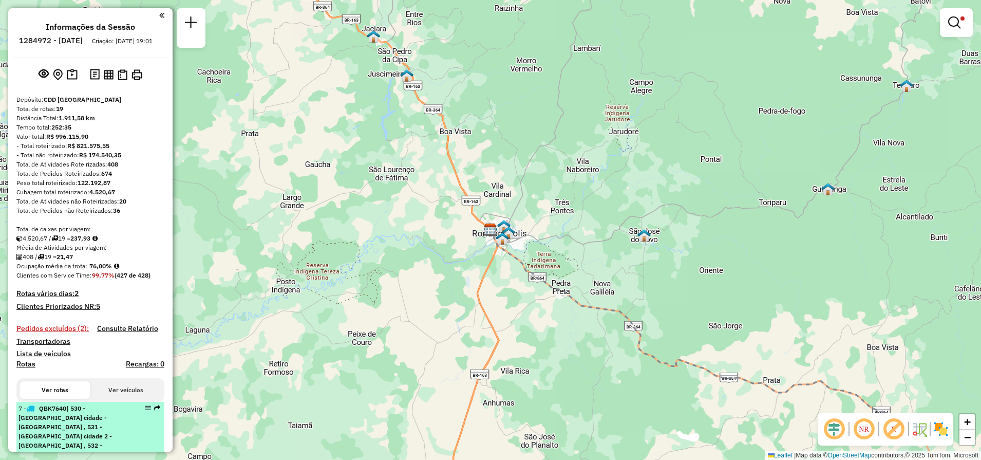
drag, startPoint x: 67, startPoint y: 417, endPoint x: 76, endPoint y: 424, distance: 11.0
click at [76, 424] on span "| 530 - [GEOGRAPHIC_DATA] cidade - [GEOGRAPHIC_DATA] , 531 - [GEOGRAPHIC_DATA] …" at bounding box center [65, 445] width 94 height 82
select select "**********"
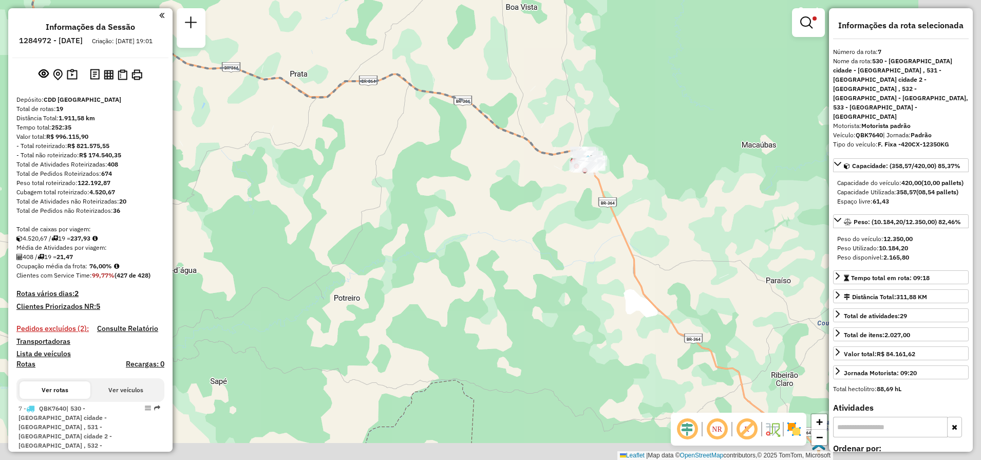
drag, startPoint x: 618, startPoint y: 292, endPoint x: 303, endPoint y: 51, distance: 397.0
click at [303, 51] on div "Limpar filtros Janela de atendimento Grade de atendimento Capacidade Transporta…" at bounding box center [490, 230] width 981 height 460
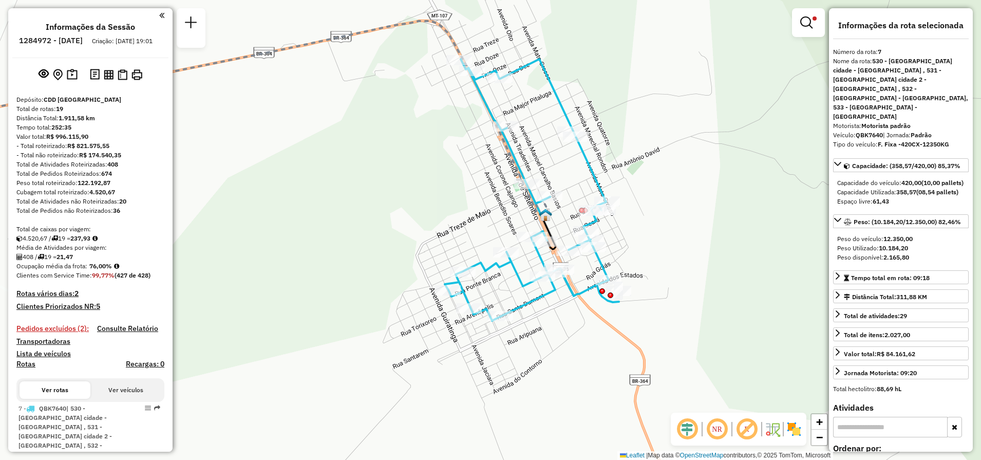
drag, startPoint x: 648, startPoint y: 104, endPoint x: 614, endPoint y: 182, distance: 85.6
click at [650, 129] on div "Limpar filtros Janela de atendimento Grade de atendimento Capacidade Transporta…" at bounding box center [490, 230] width 981 height 460
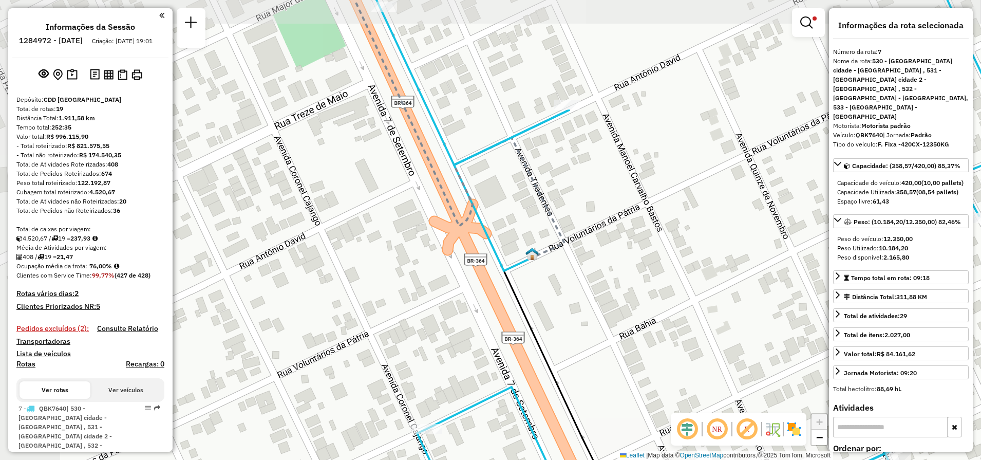
drag, startPoint x: 514, startPoint y: 243, endPoint x: 596, endPoint y: 268, distance: 85.3
click at [596, 268] on div "Limpar filtros Janela de atendimento Grade de atendimento Capacidade Transporta…" at bounding box center [490, 230] width 981 height 460
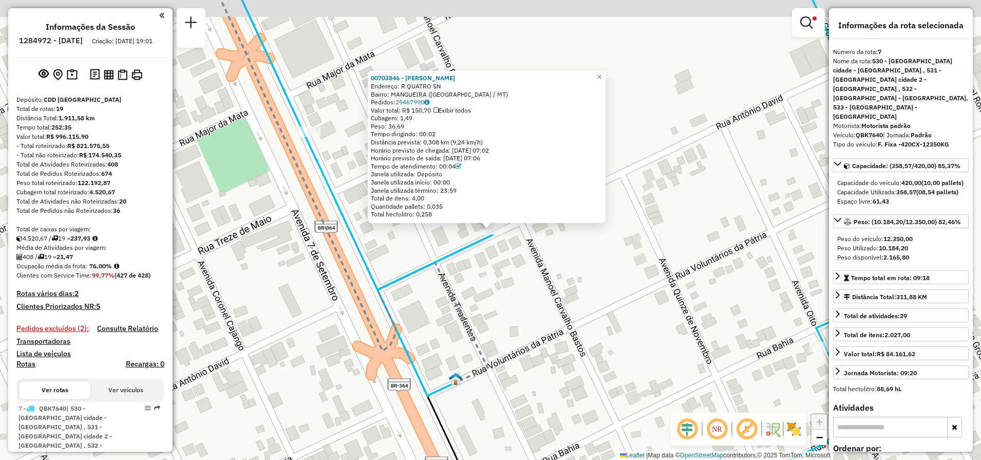
scroll to position [215, 0]
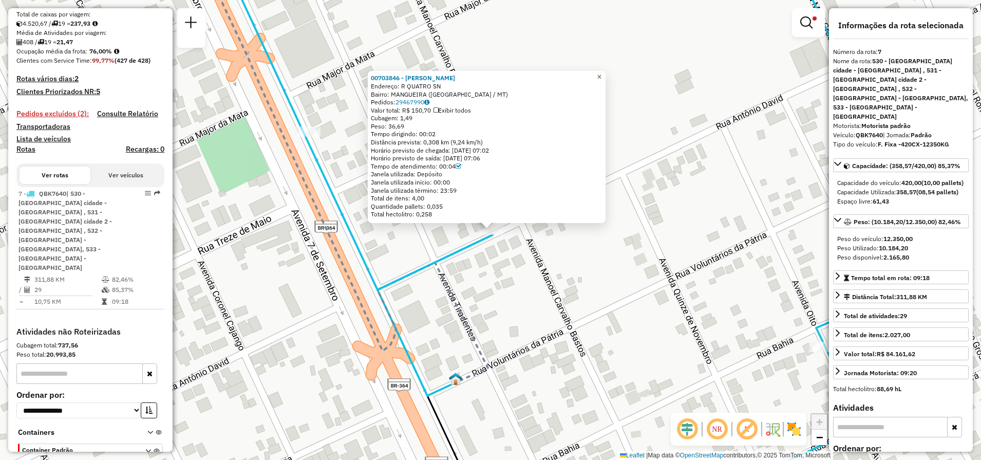
click at [602, 74] on span "×" at bounding box center [599, 76] width 5 height 9
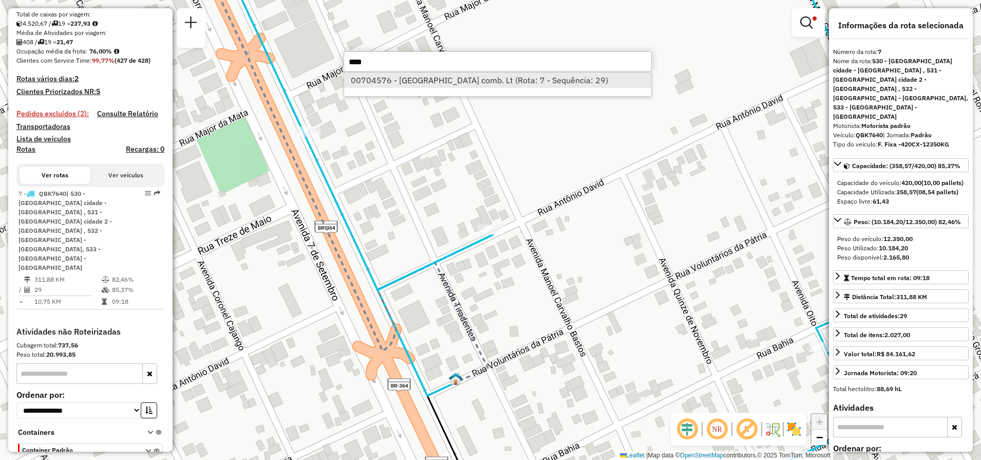
type input "****"
click at [468, 84] on li "00704576 - [GEOGRAPHIC_DATA] comb. Lt (Rota: 7 - Sequência: 29)" at bounding box center [497, 79] width 307 height 15
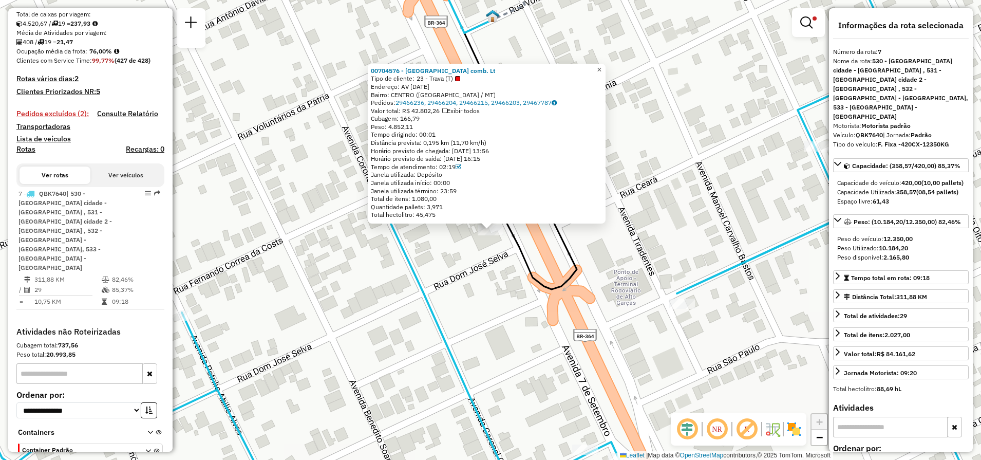
click at [602, 65] on span "×" at bounding box center [599, 69] width 5 height 9
